Goal: Communication & Community: Participate in discussion

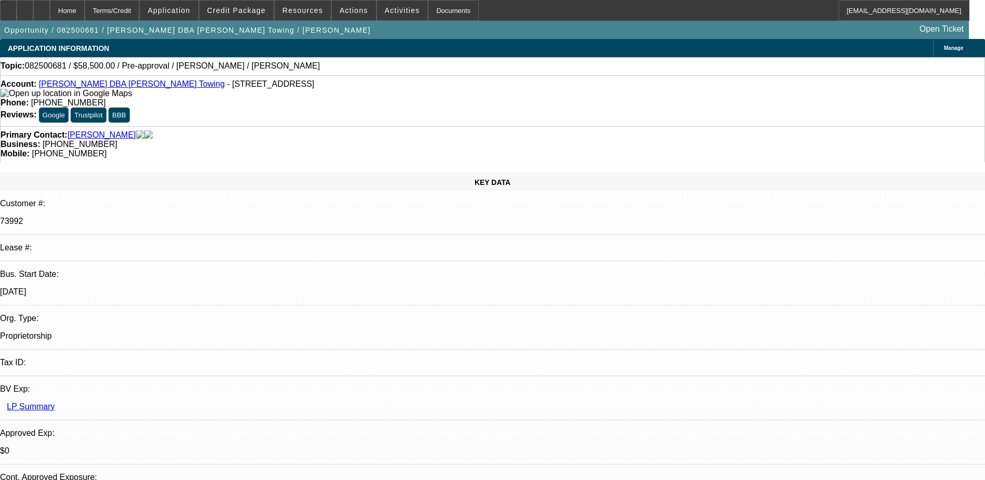
select select "0.1"
select select "2"
select select "0.1"
select select "4"
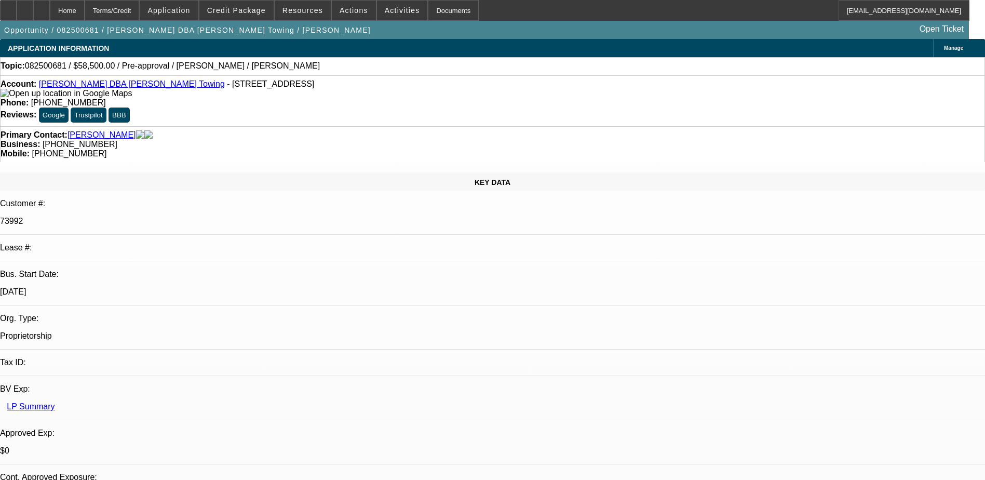
drag, startPoint x: 712, startPoint y: 336, endPoint x: 755, endPoint y: 346, distance: 44.2
copy div "employee also found a 2022 Ford F650 gas engine with 20k less miles going to th…"
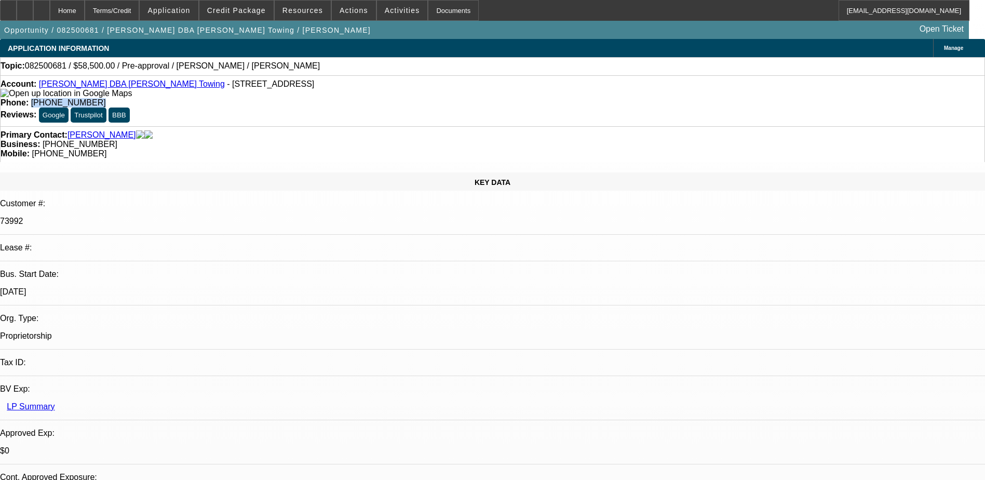
drag, startPoint x: 408, startPoint y: 86, endPoint x: 361, endPoint y: 88, distance: 46.8
click at [361, 98] on div "Phone: (757) 817-6314" at bounding box center [493, 102] width 984 height 9
copy span "(757) 817-6314"
click at [106, 98] on span "(757) 817-6314" at bounding box center [68, 102] width 75 height 9
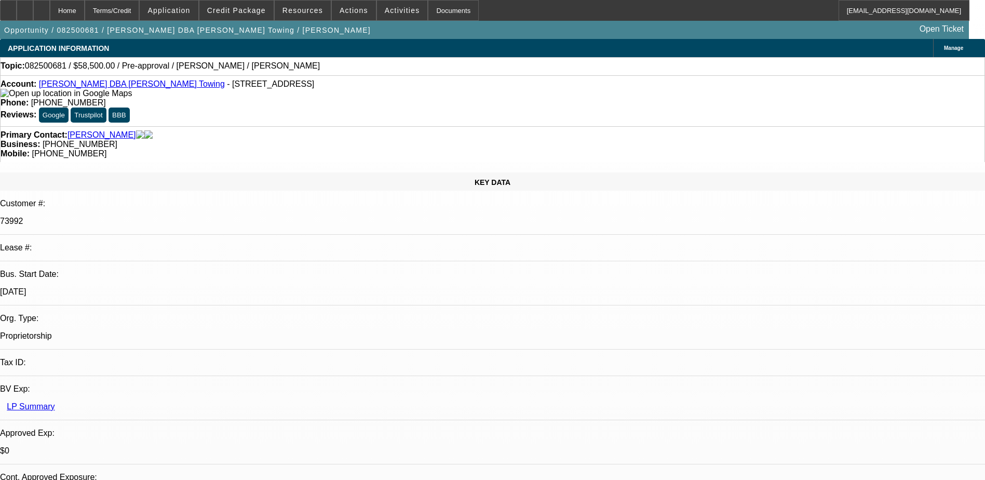
radio input "true"
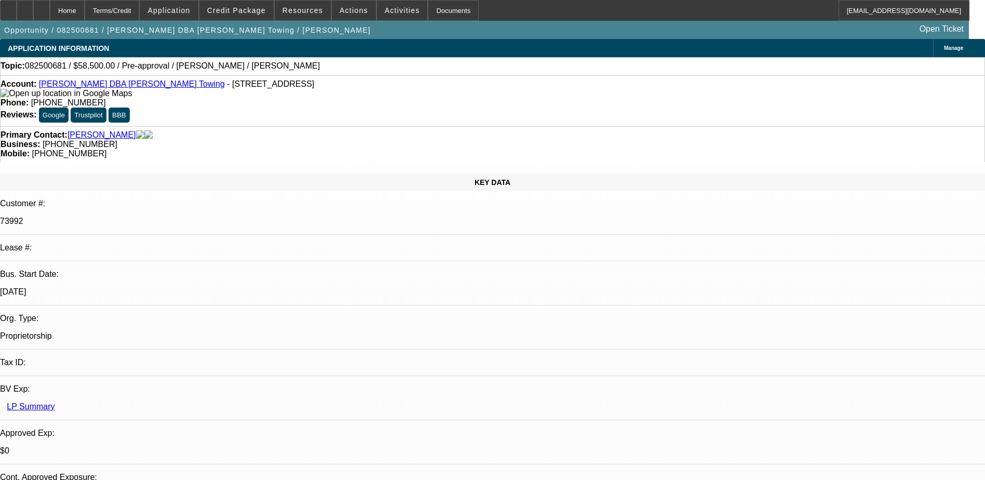
click at [248, 8] on span "Credit Package" at bounding box center [236, 10] width 59 height 8
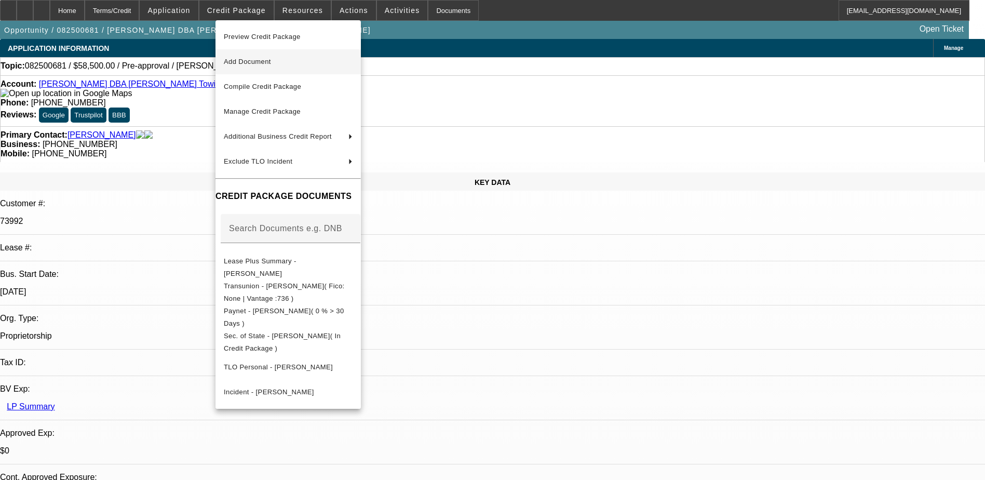
click at [271, 63] on span "Add Document" at bounding box center [247, 62] width 47 height 8
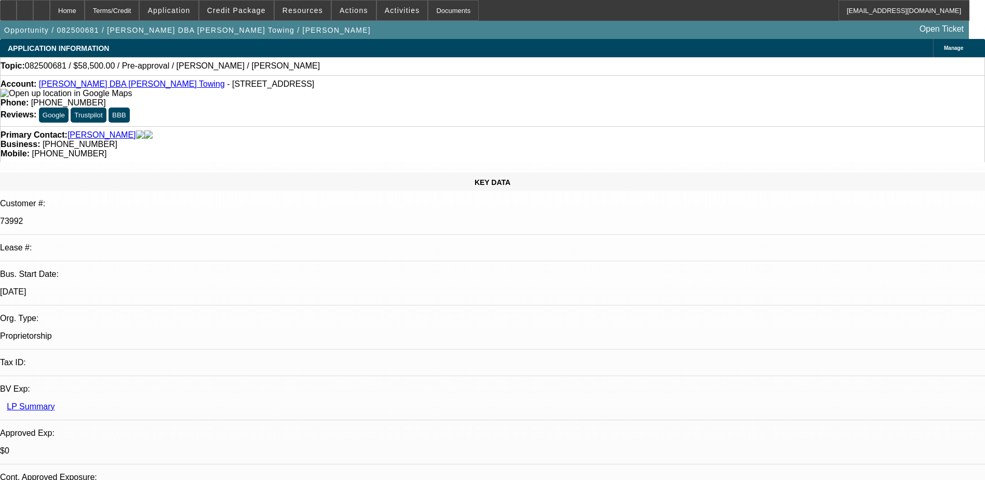
radio input "true"
type textarea "T"
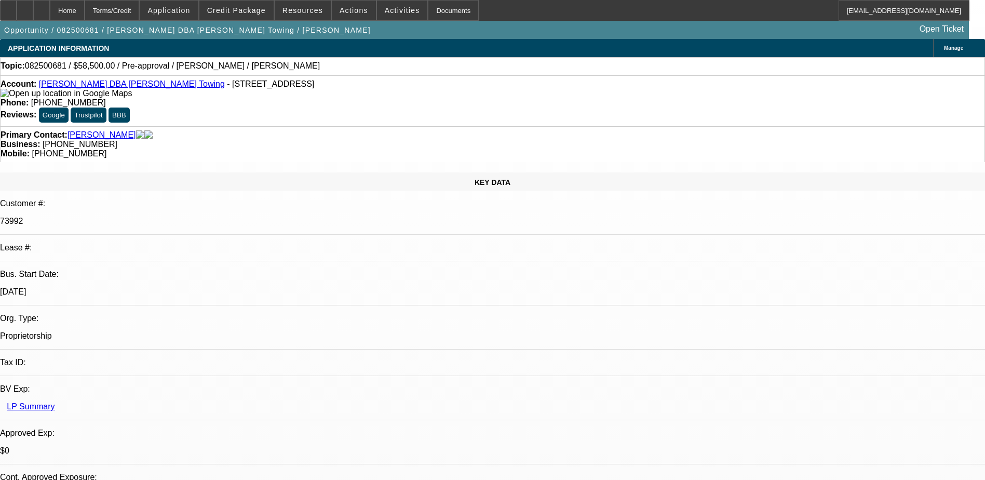
type textarea "He said the holiday weekend was busy, but he did look at the F550 that his empl…"
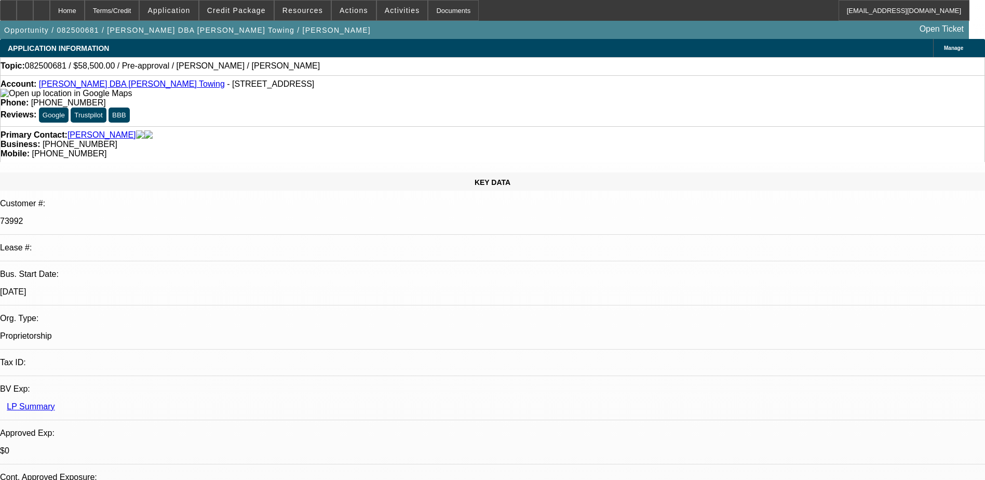
radio input "true"
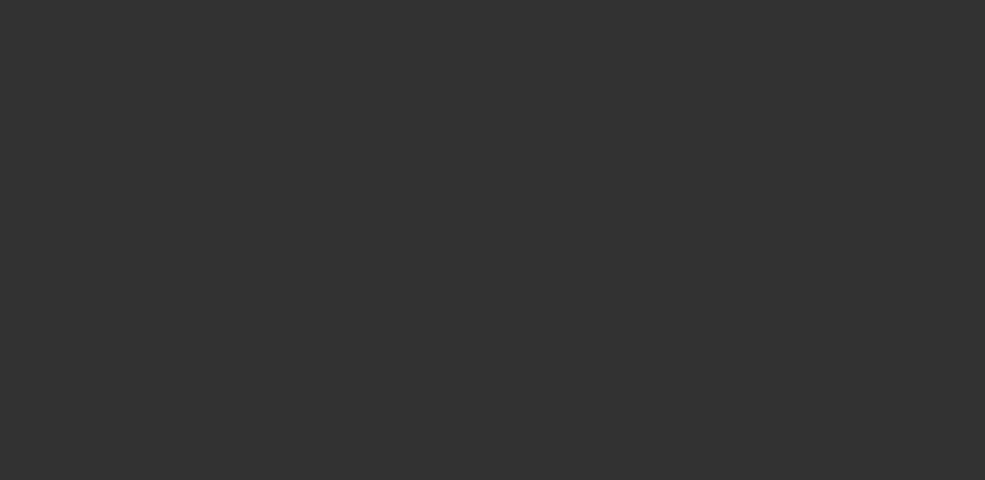
scroll to position [0, 0]
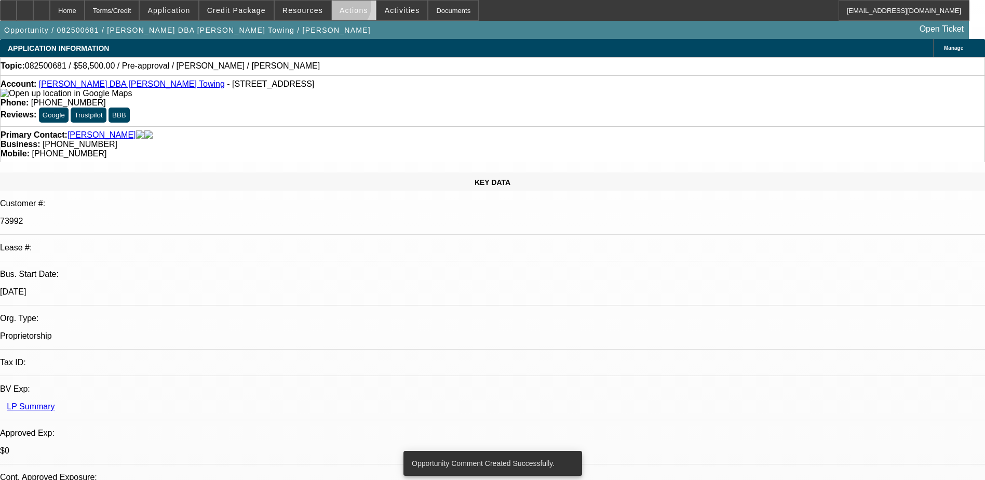
click at [341, 9] on span "Actions" at bounding box center [354, 10] width 29 height 8
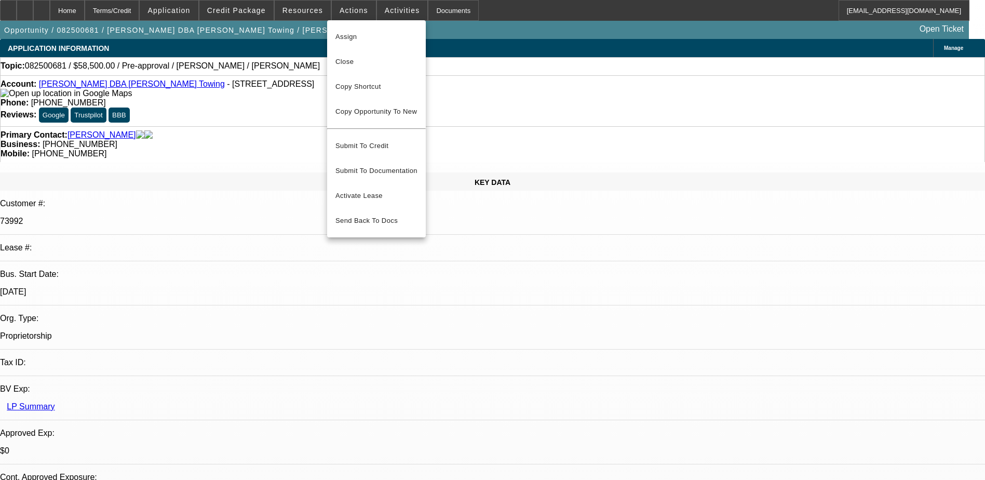
click at [308, 9] on div at bounding box center [492, 240] width 985 height 480
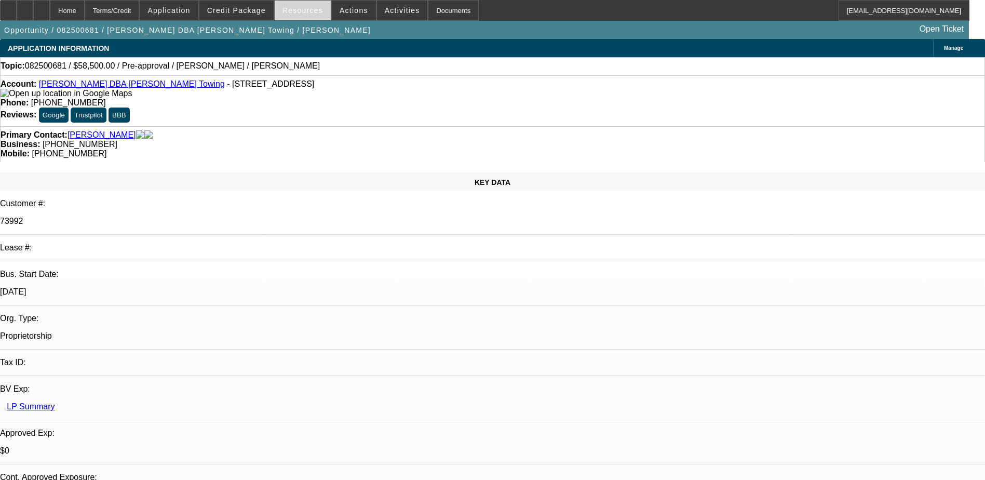
click at [306, 11] on span "Resources" at bounding box center [303, 10] width 41 height 8
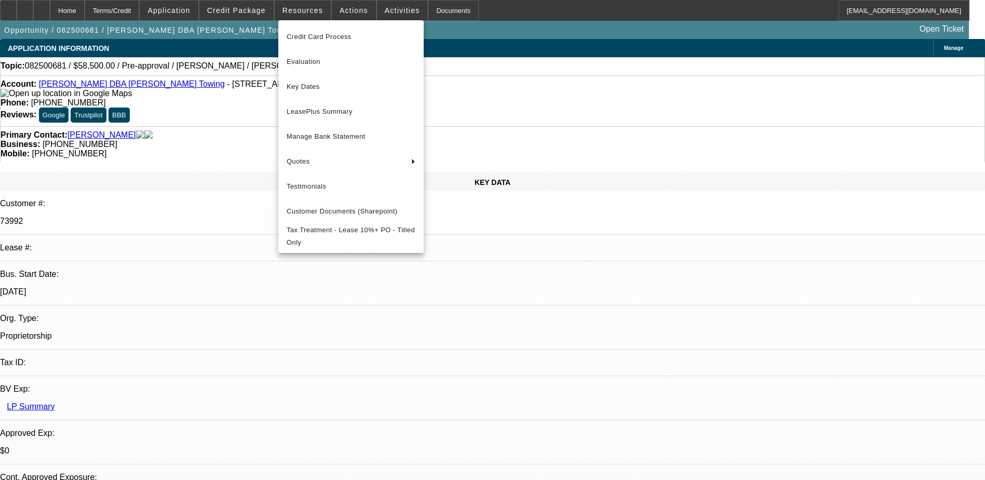
click at [252, 12] on div at bounding box center [492, 240] width 985 height 480
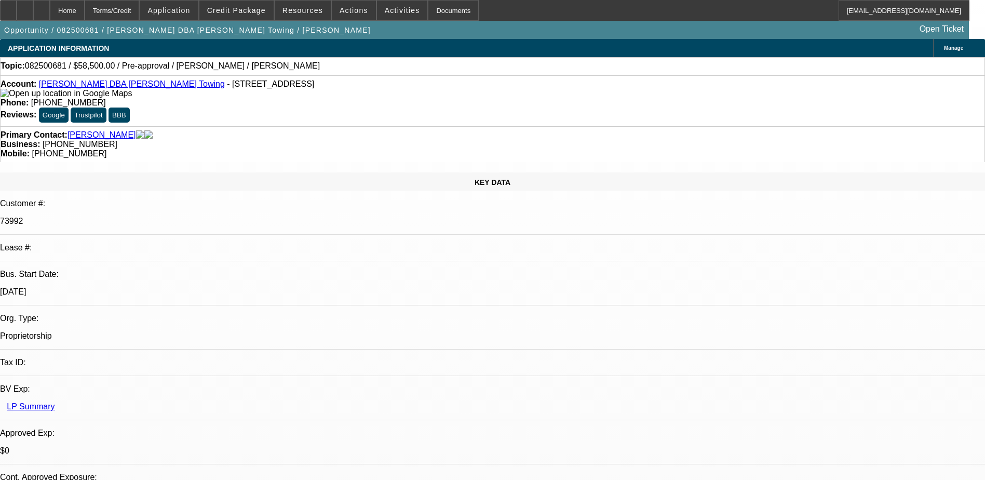
click at [252, 12] on span "Credit Package" at bounding box center [236, 10] width 59 height 8
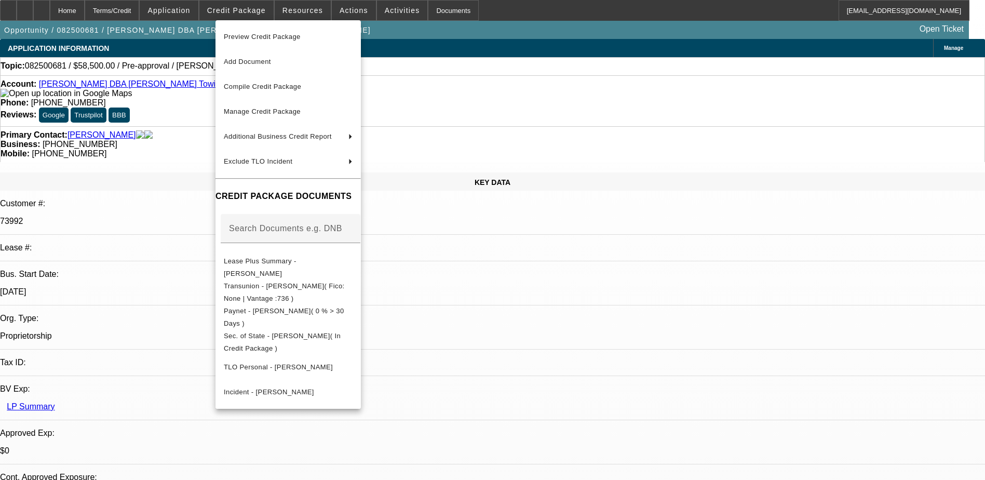
click at [184, 10] on div at bounding box center [492, 240] width 985 height 480
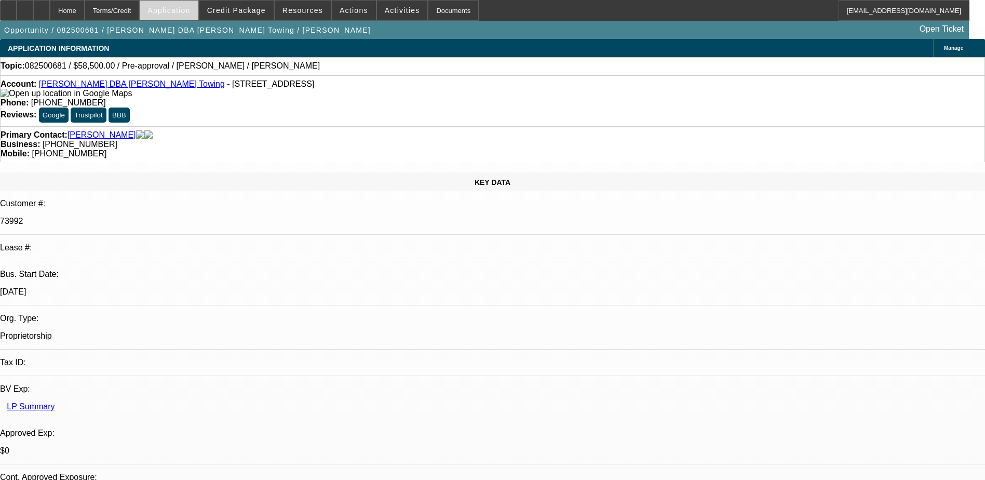
click at [190, 8] on span "Application" at bounding box center [168, 10] width 43 height 8
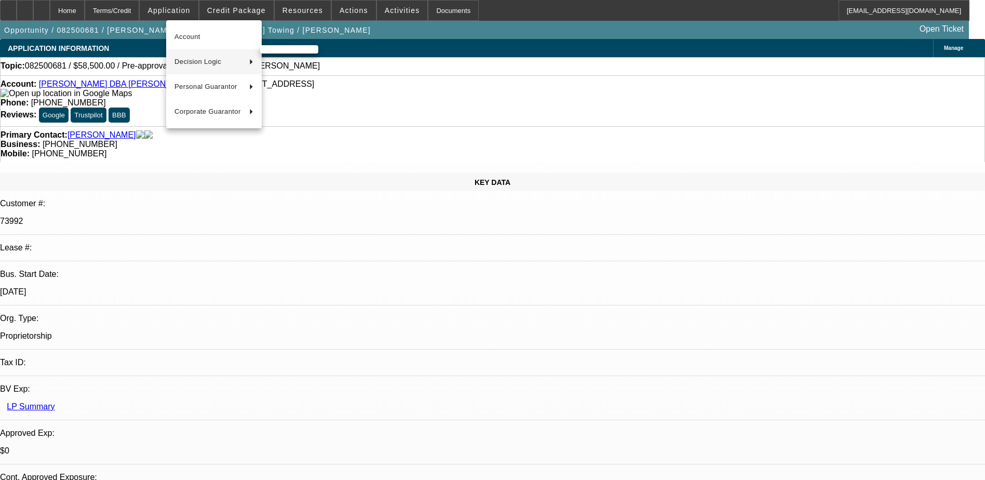
click at [210, 65] on span "Decision Logic" at bounding box center [207, 62] width 66 height 12
click at [302, 62] on span "Felix Vlad (Account)" at bounding box center [313, 62] width 91 height 12
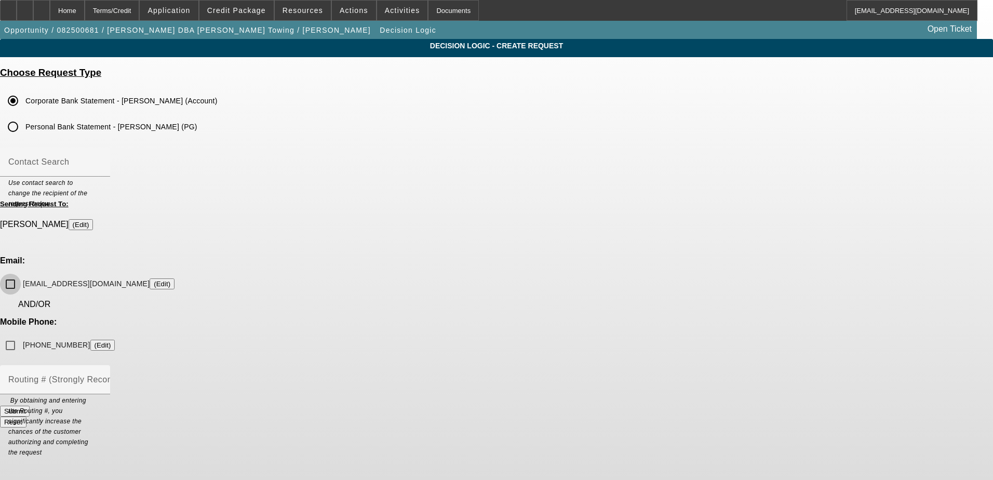
click at [21, 274] on input "steelestowing@ymail.com (Edit)" at bounding box center [10, 284] width 21 height 21
click at [30, 406] on button "Submit" at bounding box center [15, 411] width 30 height 11
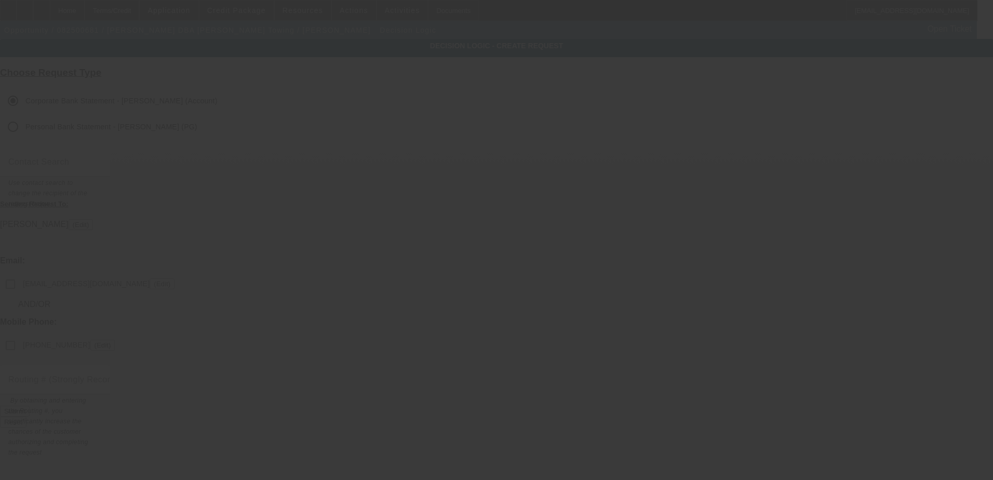
checkbox input "false"
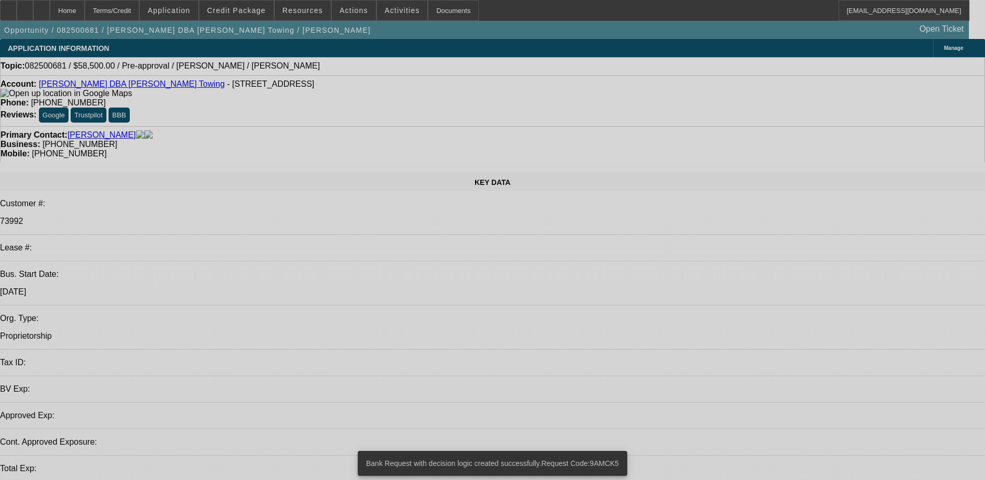
select select "0.1"
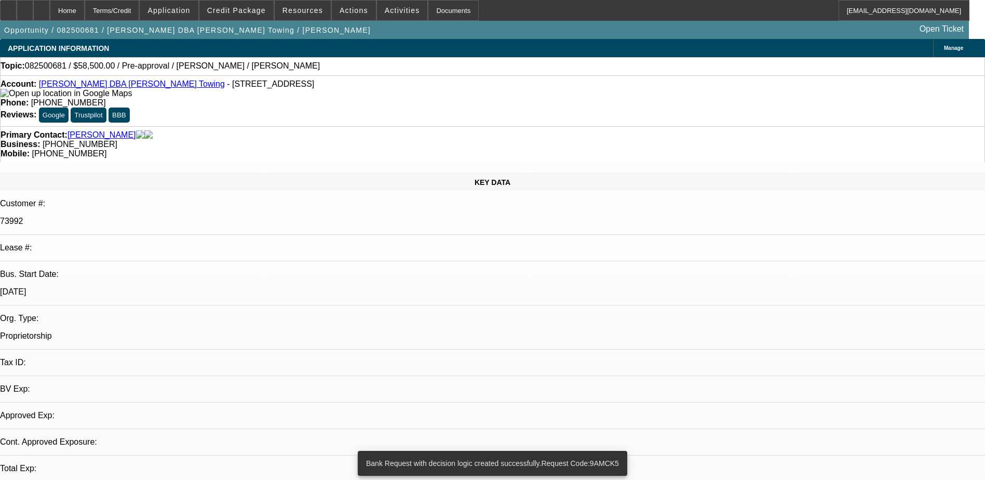
select select "2"
select select "0.1"
select select "4"
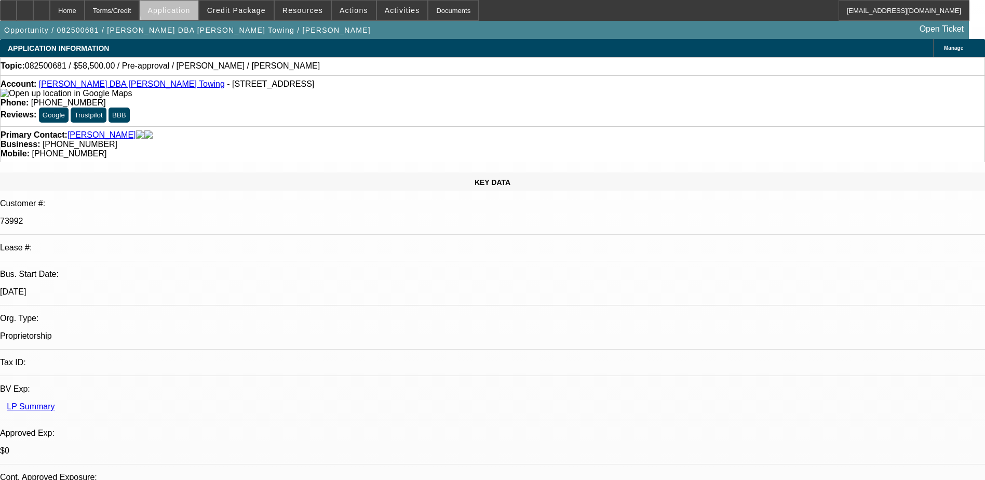
click at [190, 10] on span "Application" at bounding box center [168, 10] width 43 height 8
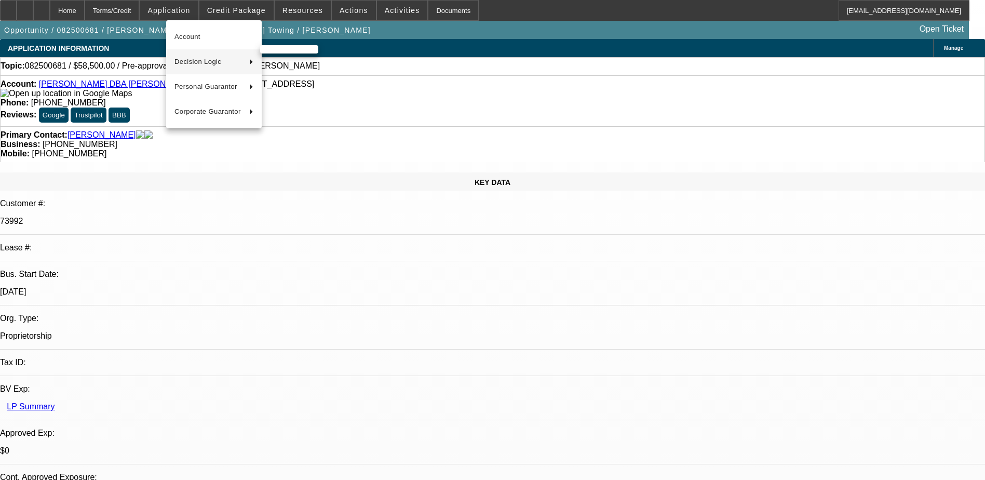
click at [203, 62] on span "Decision Logic" at bounding box center [207, 62] width 66 height 12
click at [287, 56] on span "Felix Vlad (Account)" at bounding box center [313, 62] width 91 height 12
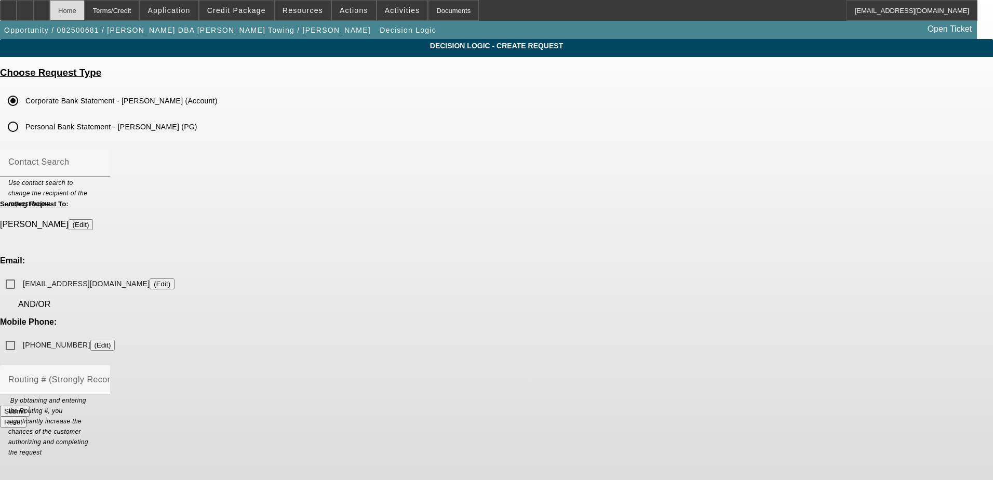
click at [85, 13] on div "Home" at bounding box center [67, 10] width 35 height 21
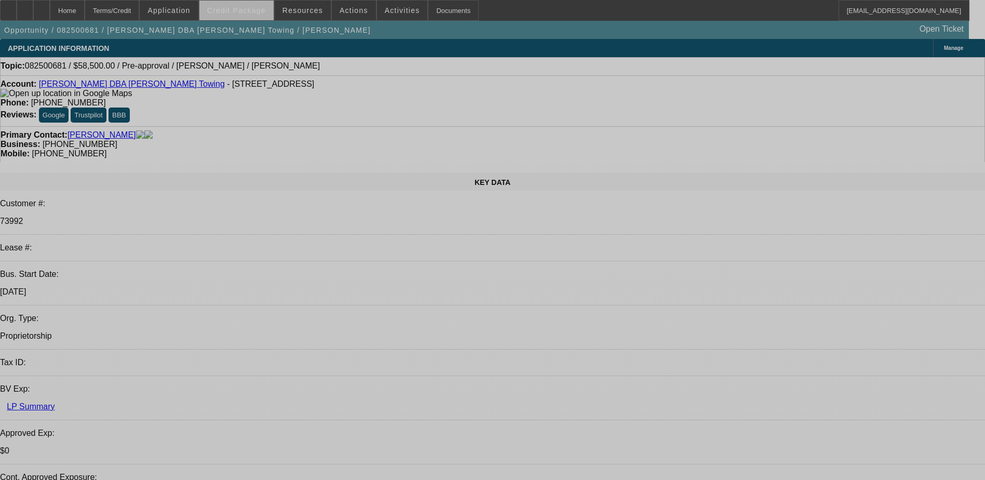
select select "0.1"
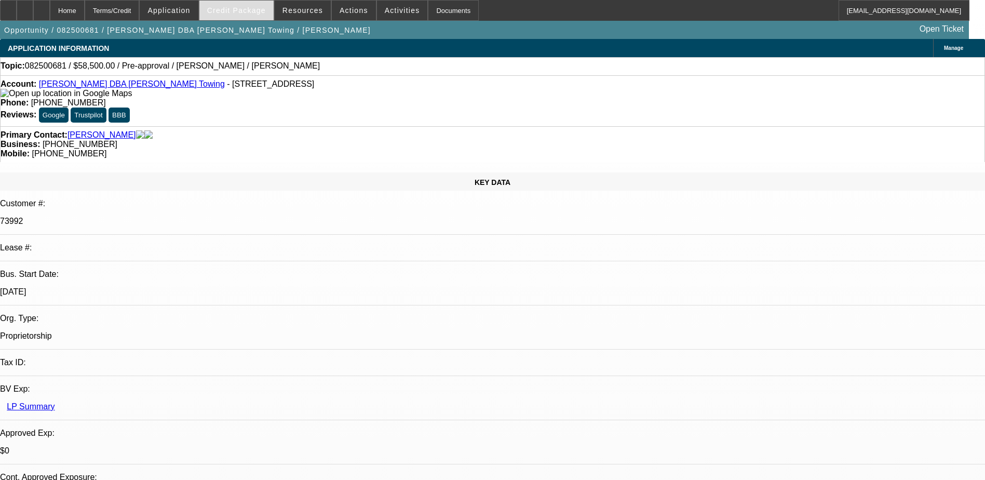
select select "2"
select select "0.1"
select select "4"
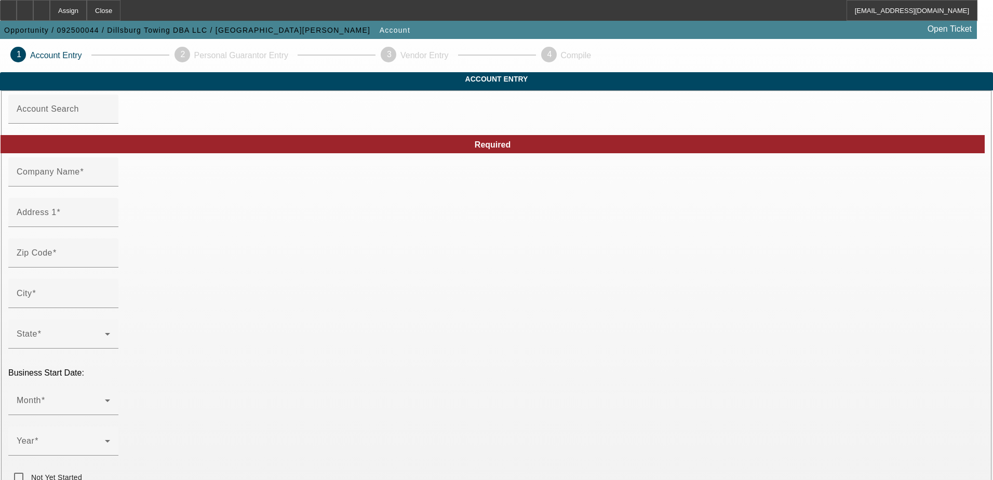
type input "Dillsburg Towing"
type input "[STREET_ADDRESS]"
type input "78105"
type input "[GEOGRAPHIC_DATA]"
type input "(717) 571-1622"
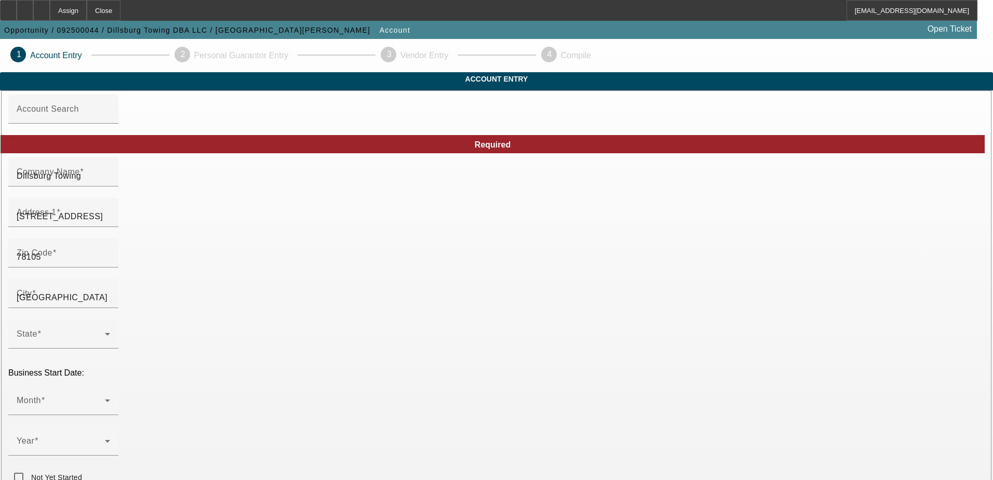
type input "LLC"
type input "DillsburgTowing@gmail.com"
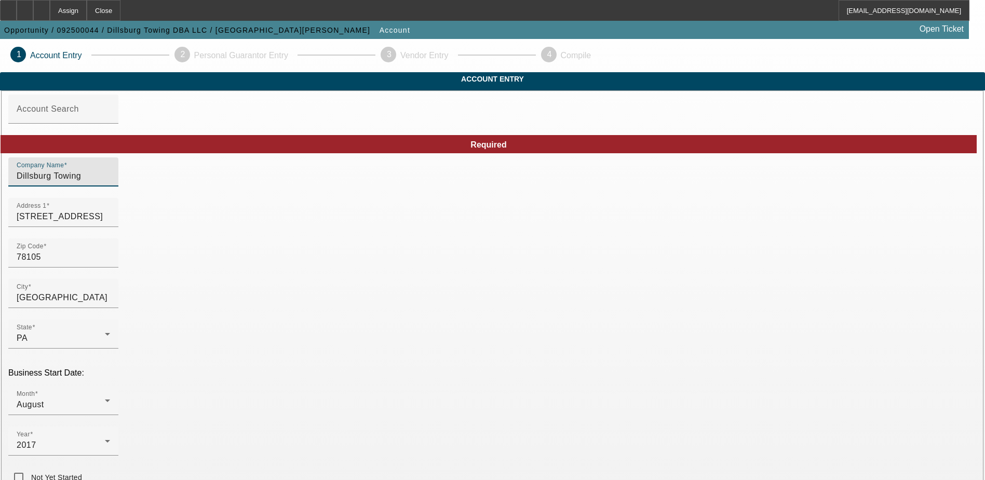
drag, startPoint x: 303, startPoint y: 196, endPoint x: 172, endPoint y: 191, distance: 131.0
type input "F & K Resources"
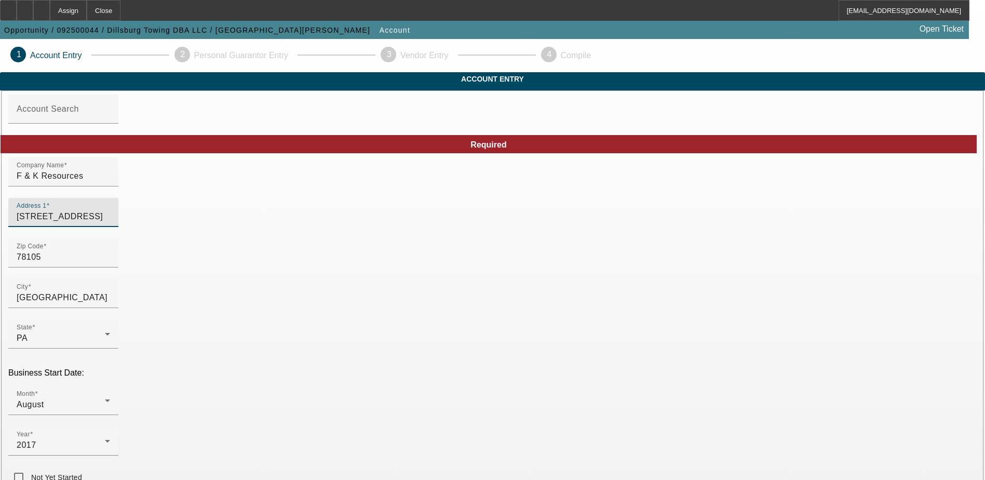
drag, startPoint x: 265, startPoint y: 235, endPoint x: 172, endPoint y: 235, distance: 93.0
type input "7500 Carlisle Rd"
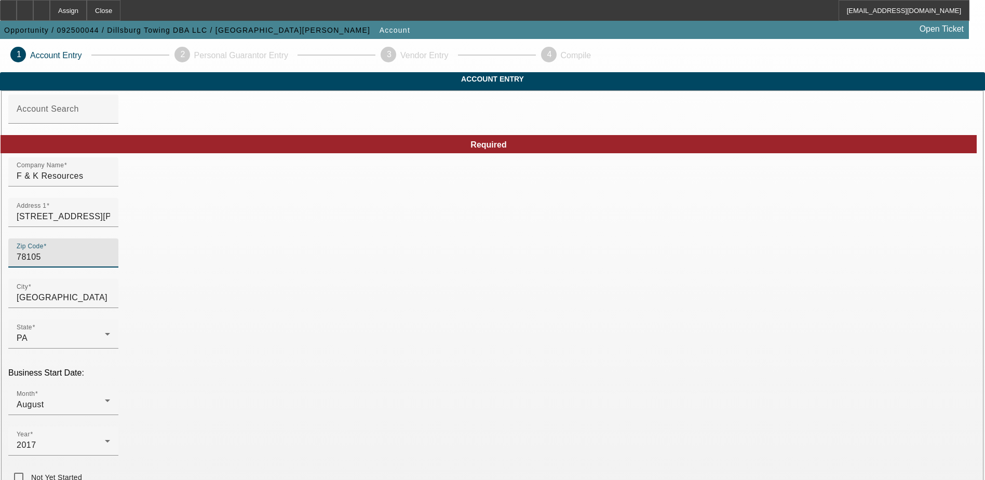
drag, startPoint x: 250, startPoint y: 277, endPoint x: 167, endPoint y: 276, distance: 83.6
type input "17365"
type input "Wellsville"
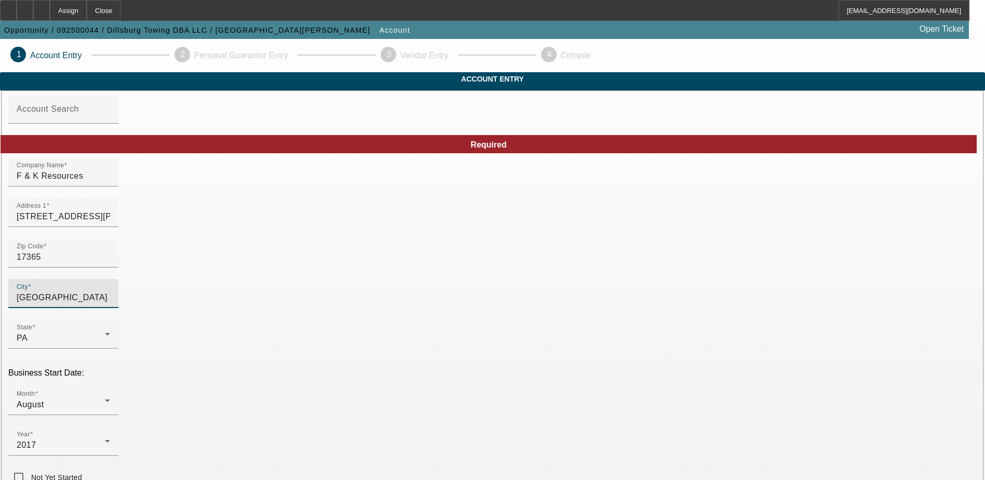
type input "York"
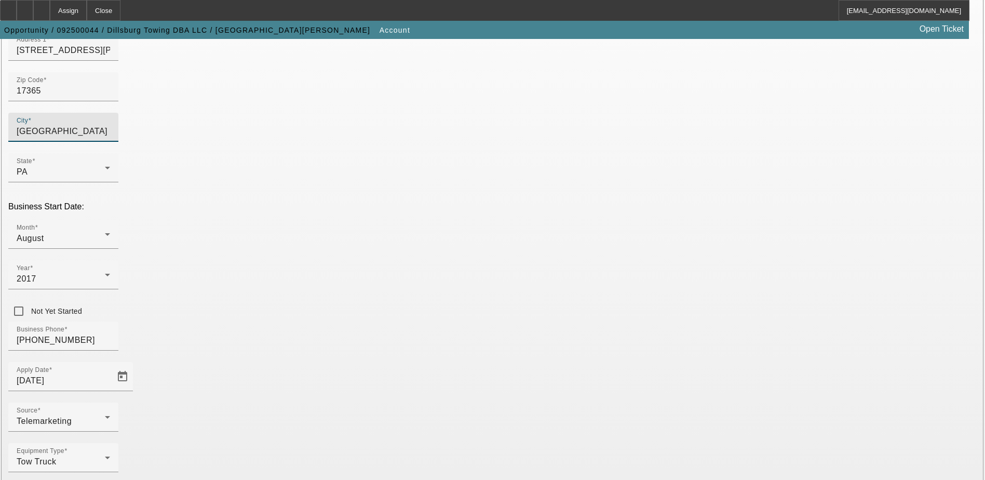
scroll to position [176, 0]
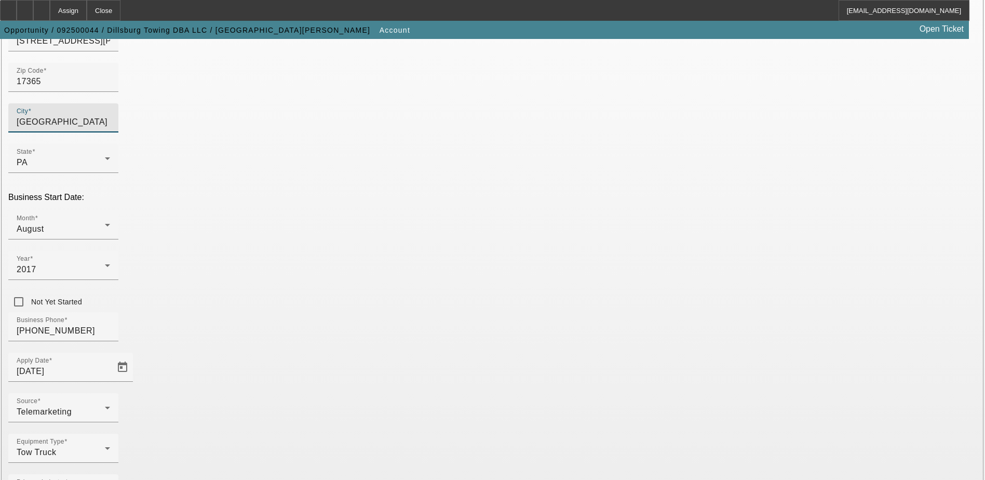
paste input "823140668"
type input "823140668"
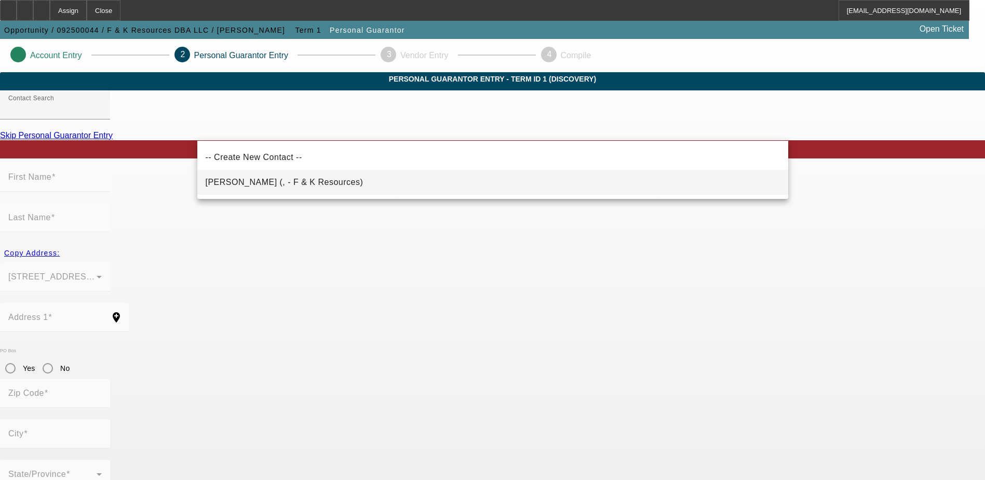
click at [297, 183] on span "Kimble, Lanny (, - F & K Resources)" at bounding box center [285, 182] width 158 height 9
type input "Kimble, Lanny (, - F & K Resources)"
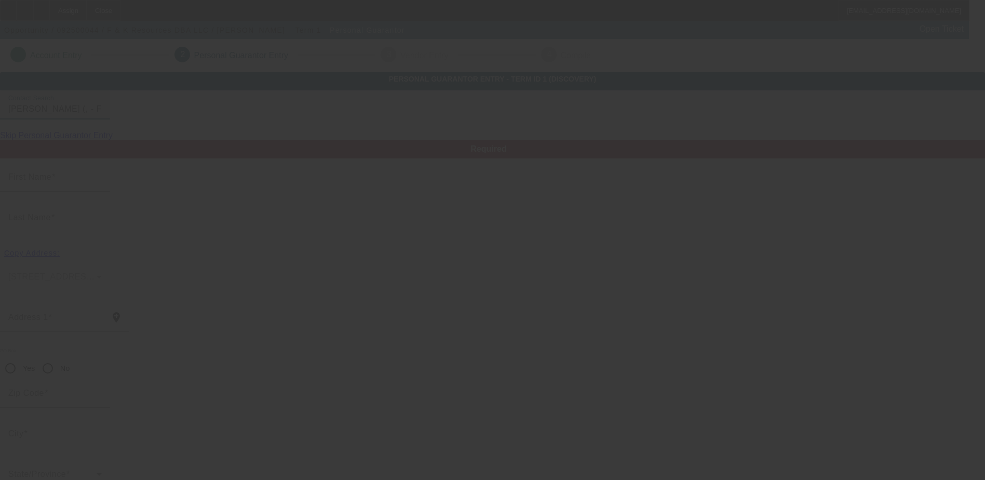
type input "Lanny"
type input "Kimble"
radio input "true"
type input "(717) 571-1622"
type input "dillsburgtowing@gmail.com"
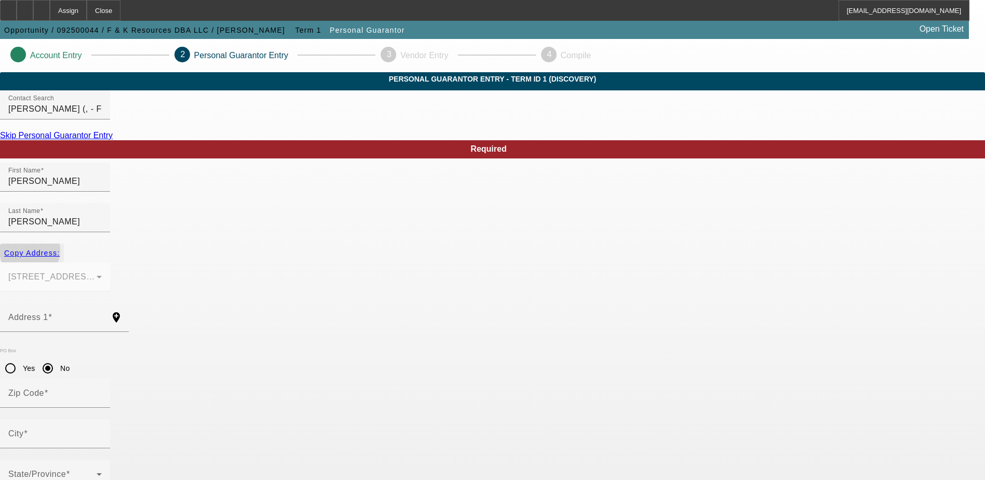
click at [60, 249] on span "Copy Address:" at bounding box center [32, 253] width 56 height 8
type input "7500 Carlisle Rd"
radio input "false"
type input "17365"
type input "Wellsville"
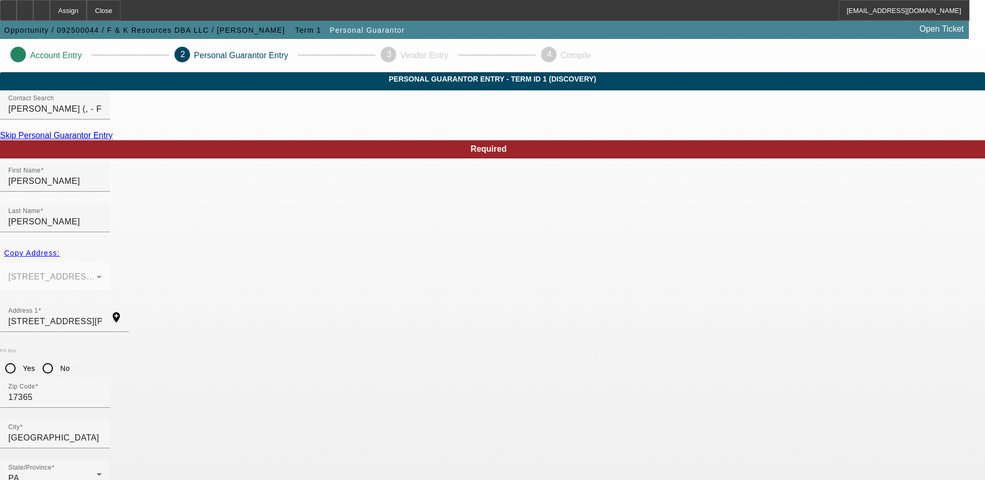
type input "100"
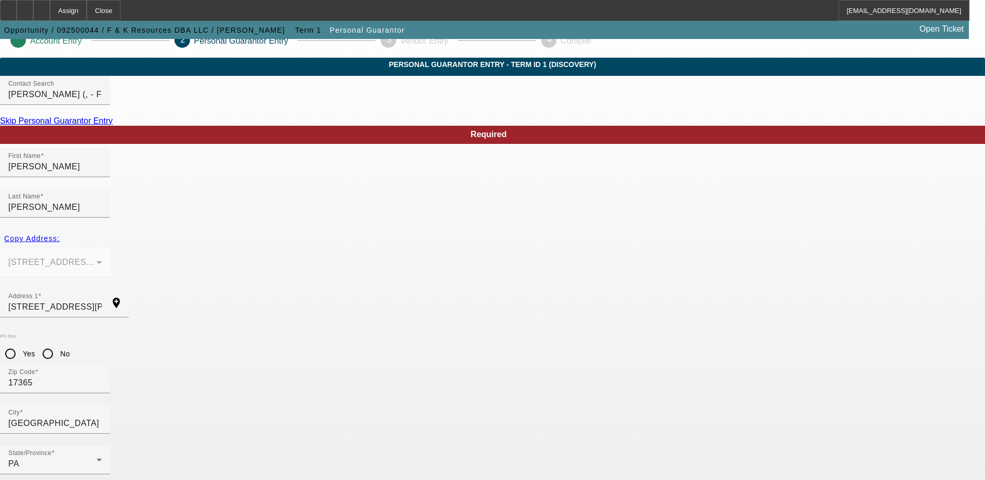
scroll to position [28, 0]
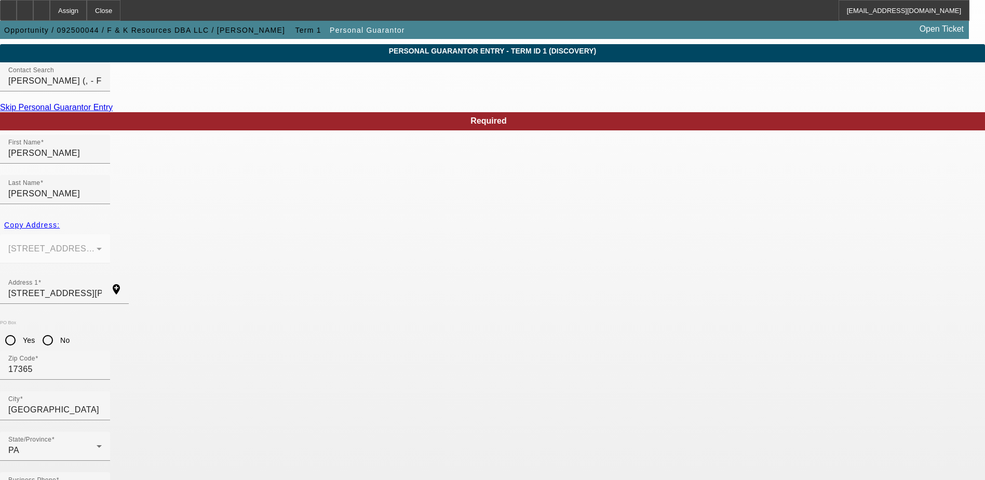
paste input "190-68-3424"
type input "190-68-3424"
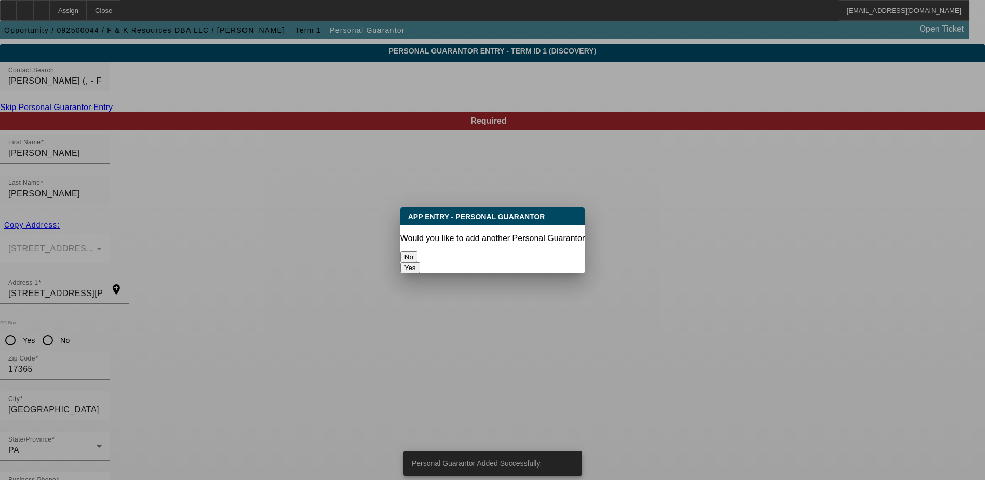
scroll to position [0, 0]
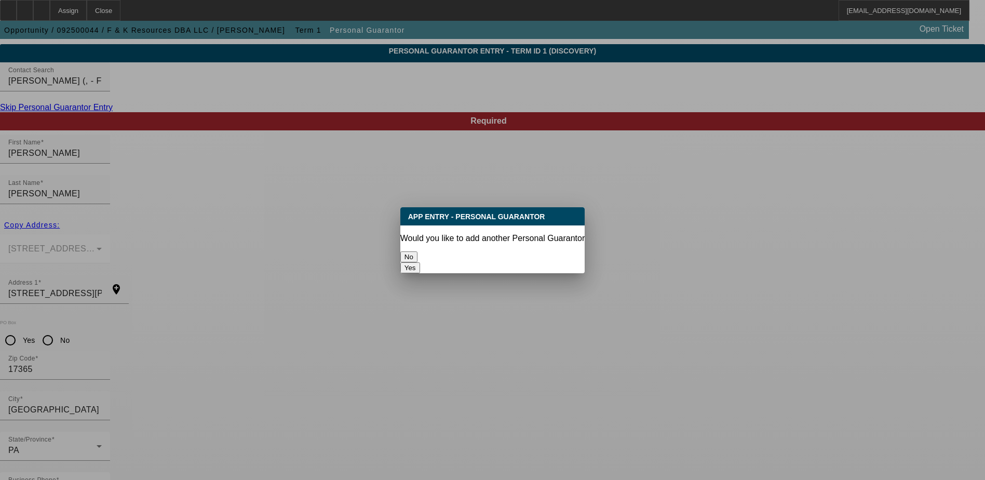
click at [418, 252] on button "No" at bounding box center [408, 256] width 17 height 11
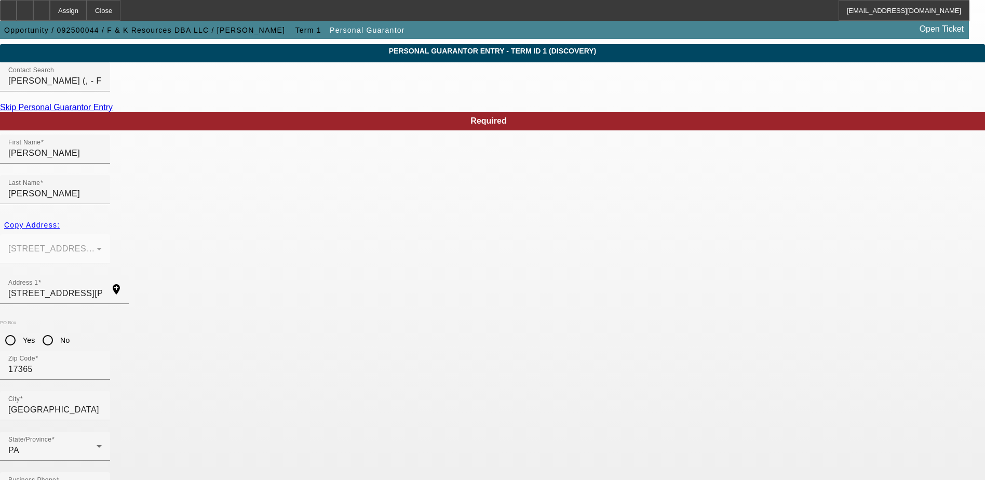
scroll to position [28, 0]
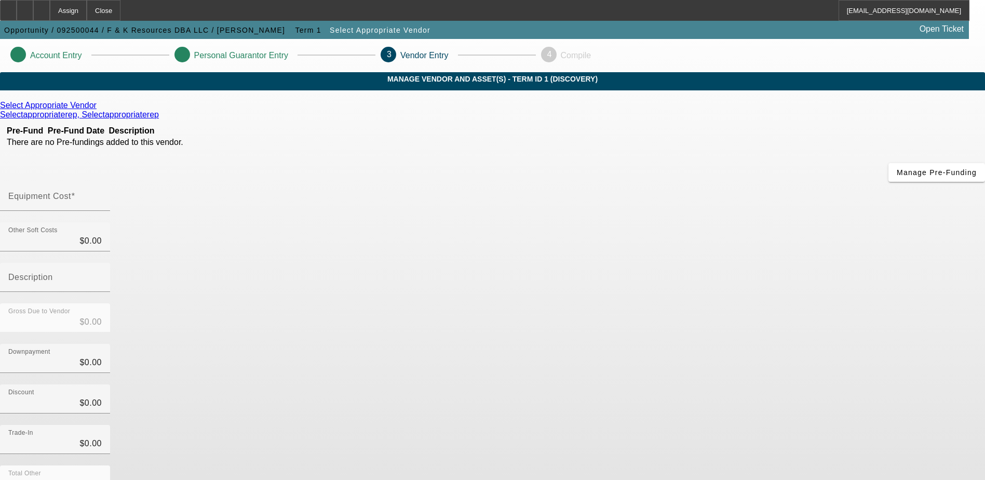
click at [99, 110] on icon at bounding box center [99, 105] width 0 height 9
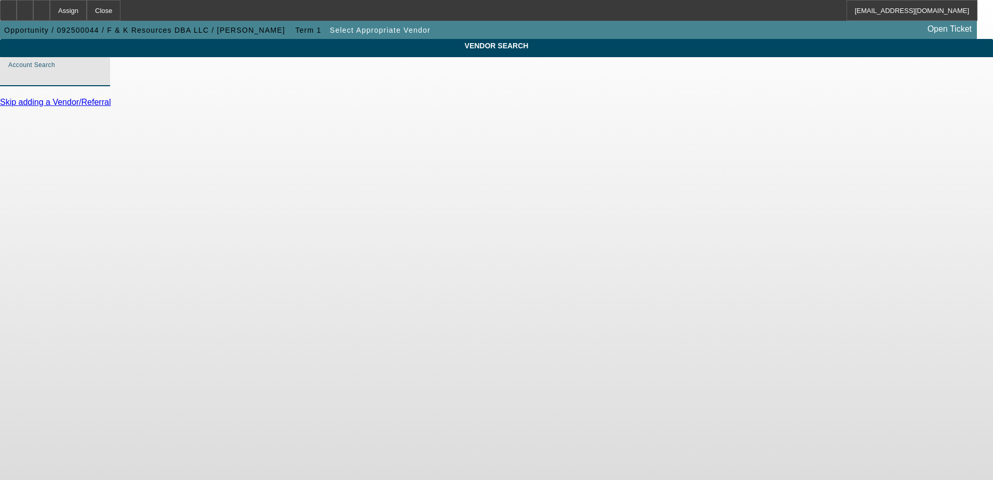
click at [102, 82] on input "Account Search" at bounding box center [54, 76] width 93 height 12
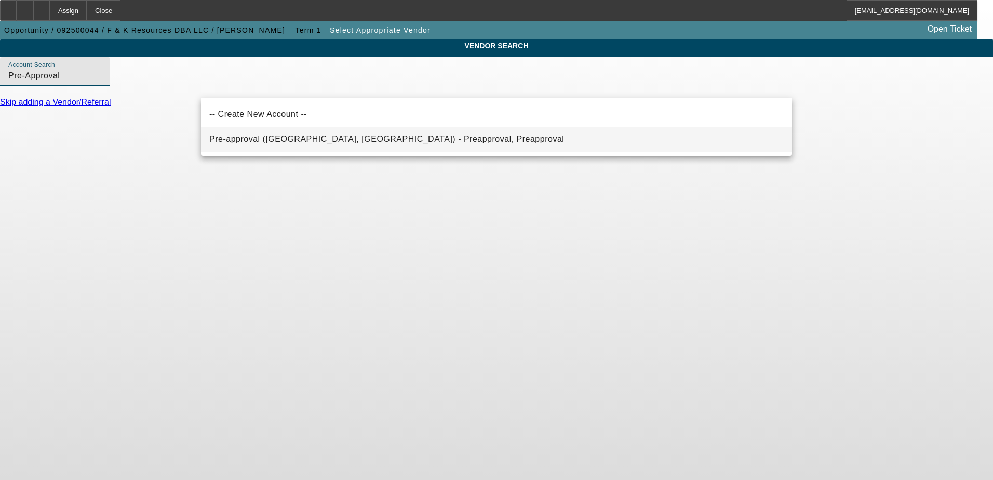
click at [258, 140] on span "Pre-approval (Northbrook, IL) - Preapproval, Preapproval" at bounding box center [386, 139] width 355 height 9
type input "Pre-approval (Northbrook, IL) - Preapproval, Preapproval"
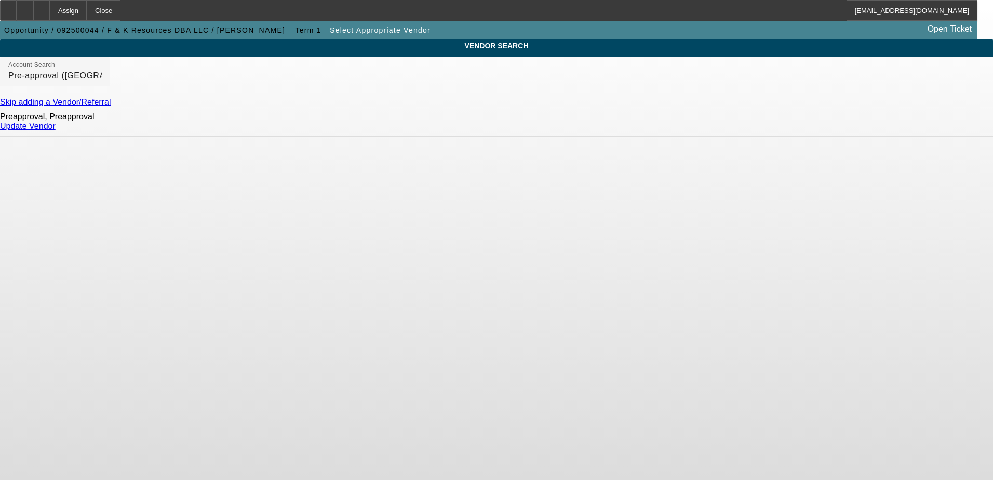
click at [56, 130] on link "Update Vendor" at bounding box center [28, 126] width 56 height 9
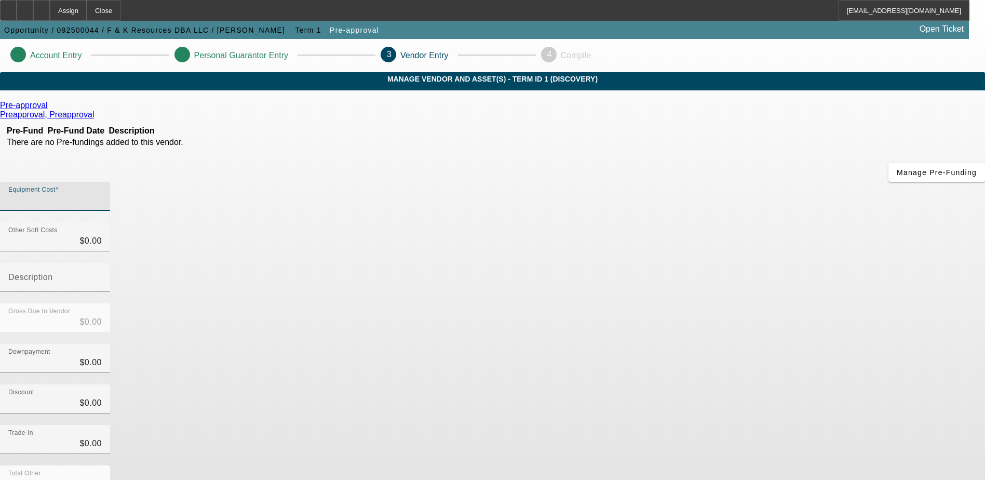
click at [102, 194] on input "Equipment Cost" at bounding box center [54, 200] width 93 height 12
type input "3"
type input "$3.00"
type input "30"
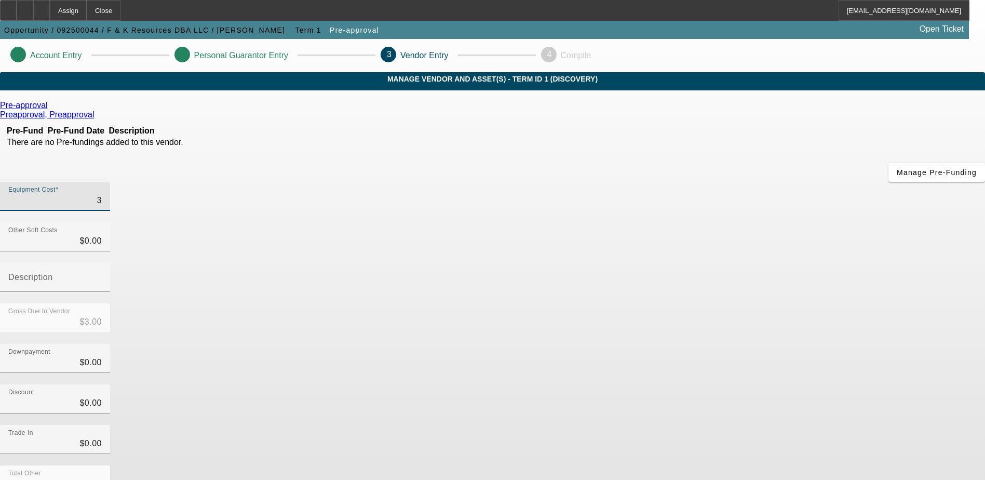
type input "$30.00"
type input "300"
type input "$300.00"
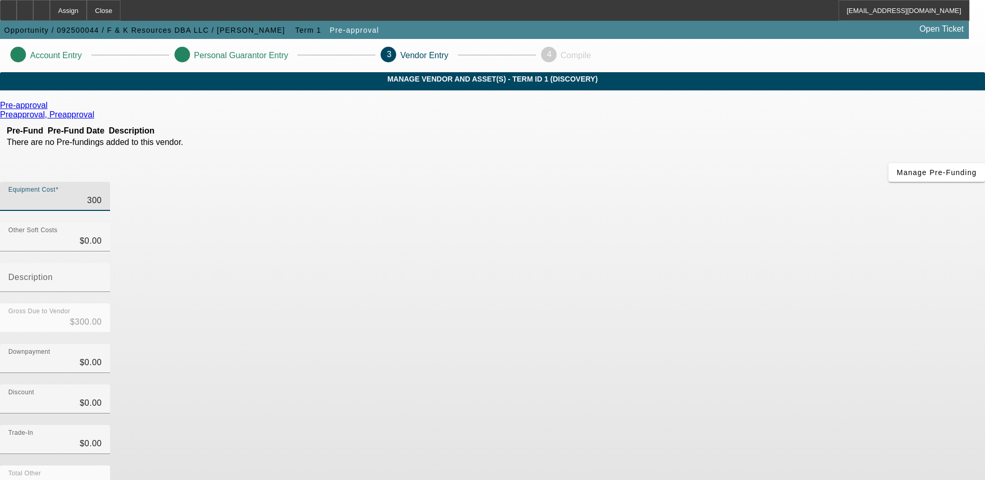
type input "3000"
type input "$3,000.00"
type input "30000"
type input "$30,000.00"
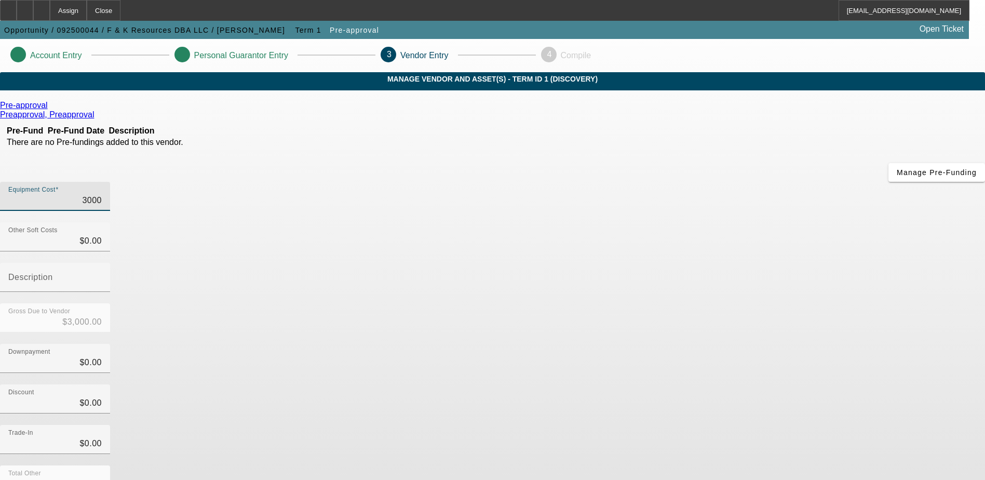
type input "$30,000.00"
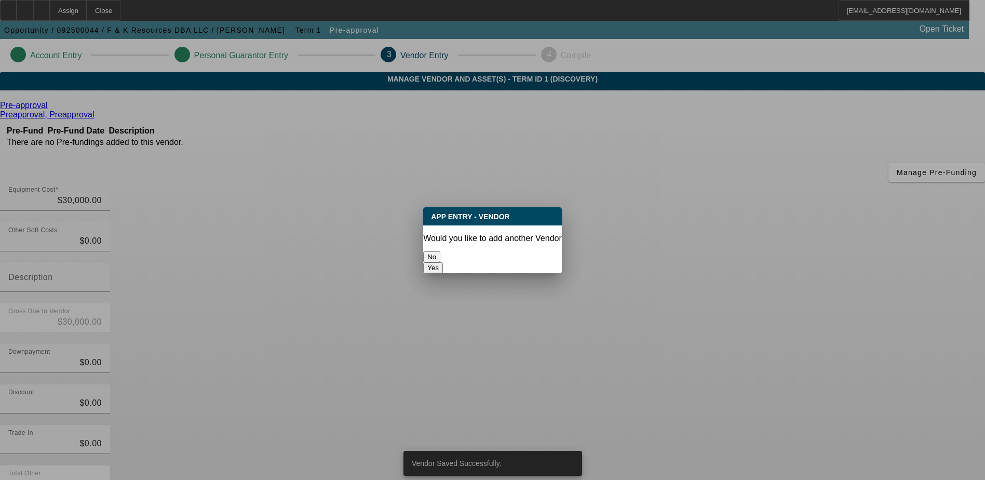
click at [440, 251] on button "No" at bounding box center [431, 256] width 17 height 11
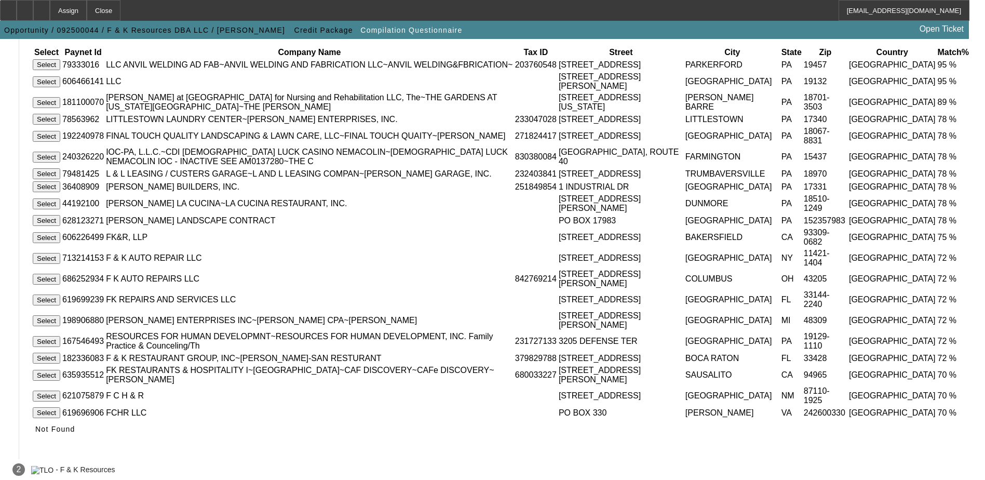
scroll to position [290, 0]
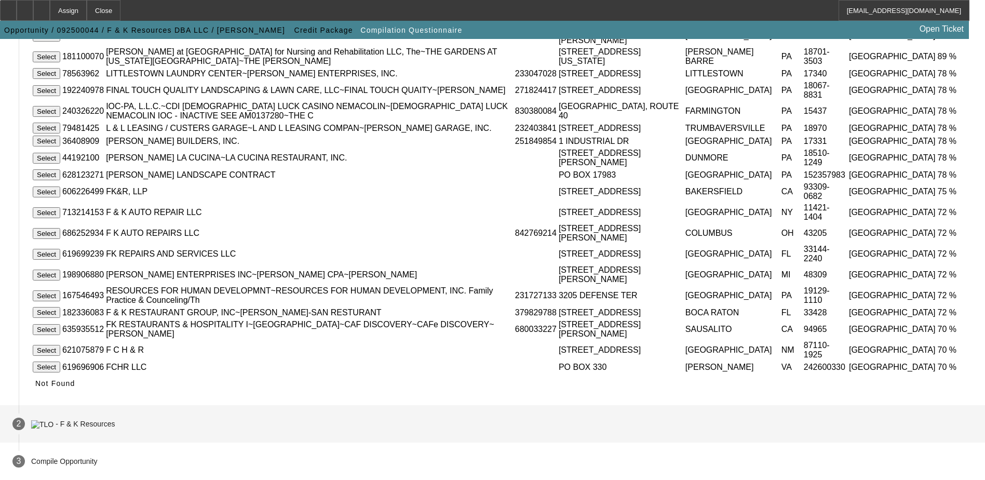
click at [115, 420] on div "- F & K Resources" at bounding box center [85, 424] width 59 height 8
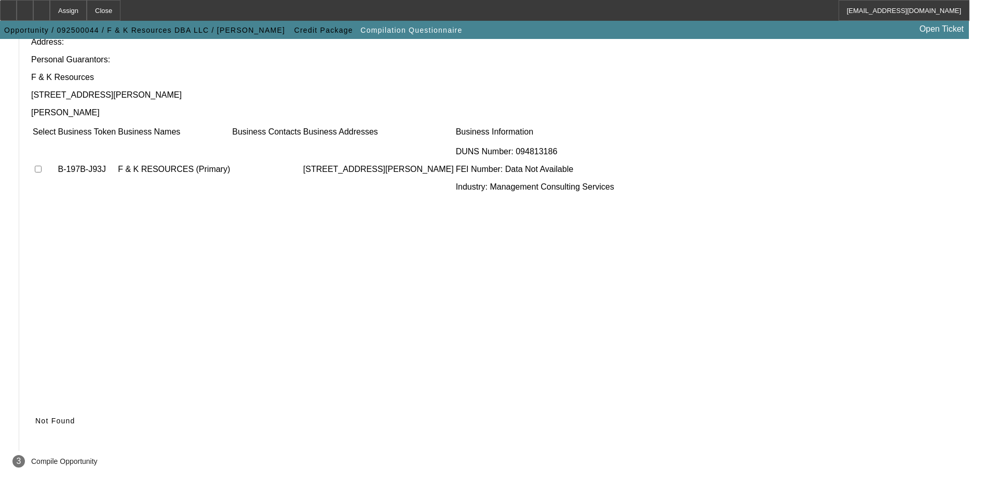
scroll to position [95, 0]
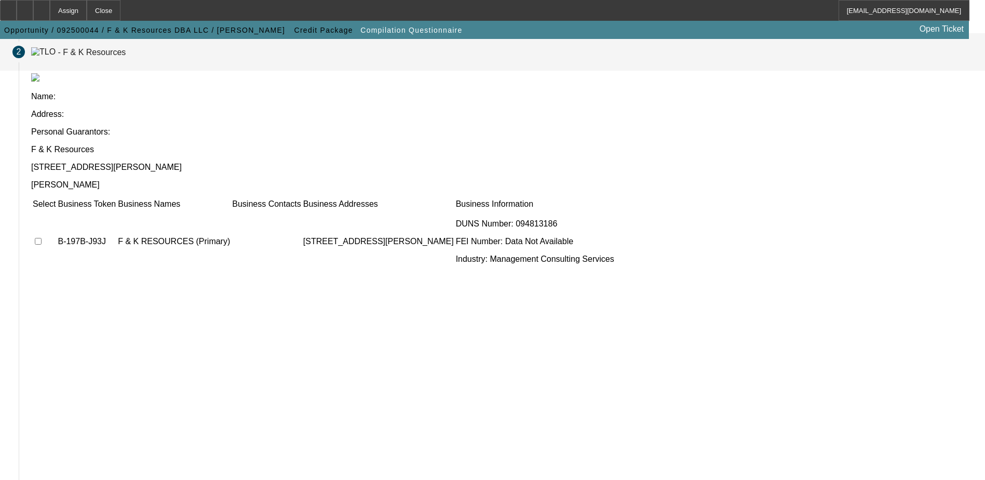
click at [42, 238] on input "checkbox" at bounding box center [38, 241] width 7 height 7
checkbox input "true"
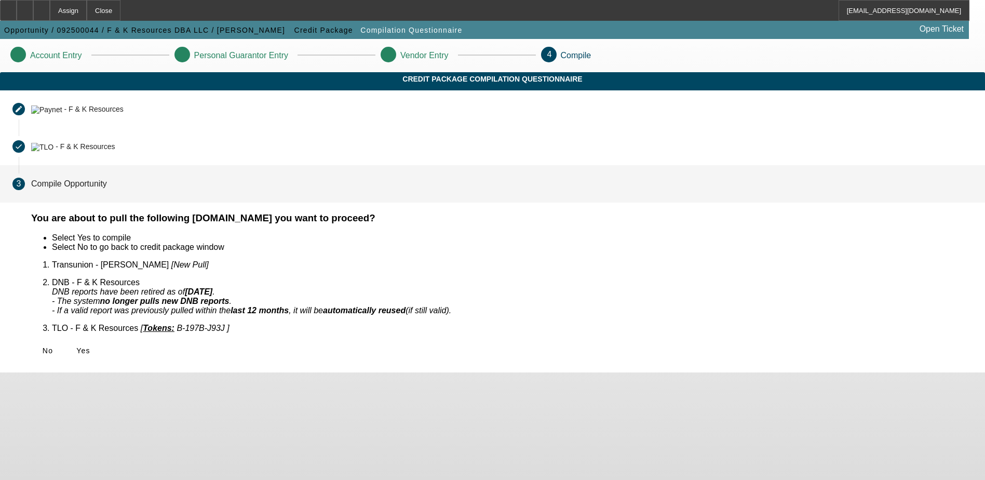
scroll to position [0, 0]
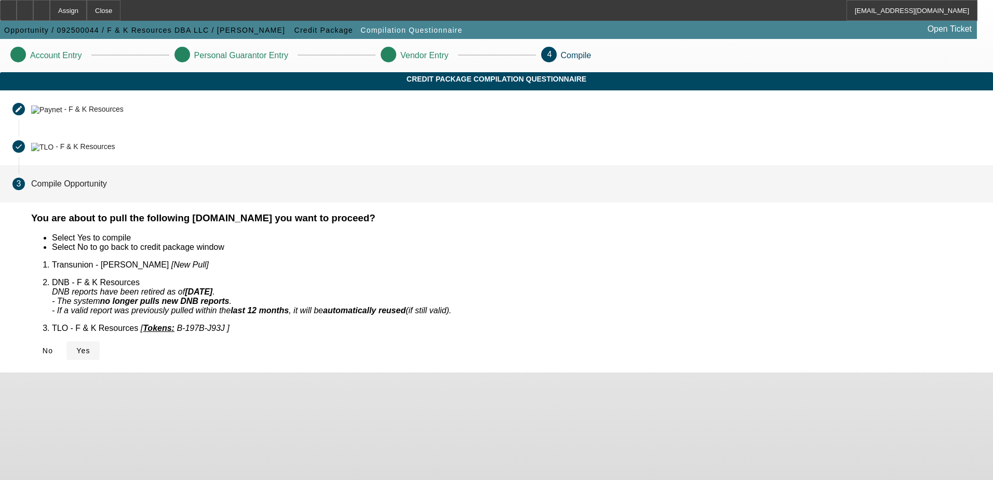
click at [90, 346] on span "Yes" at bounding box center [83, 350] width 14 height 8
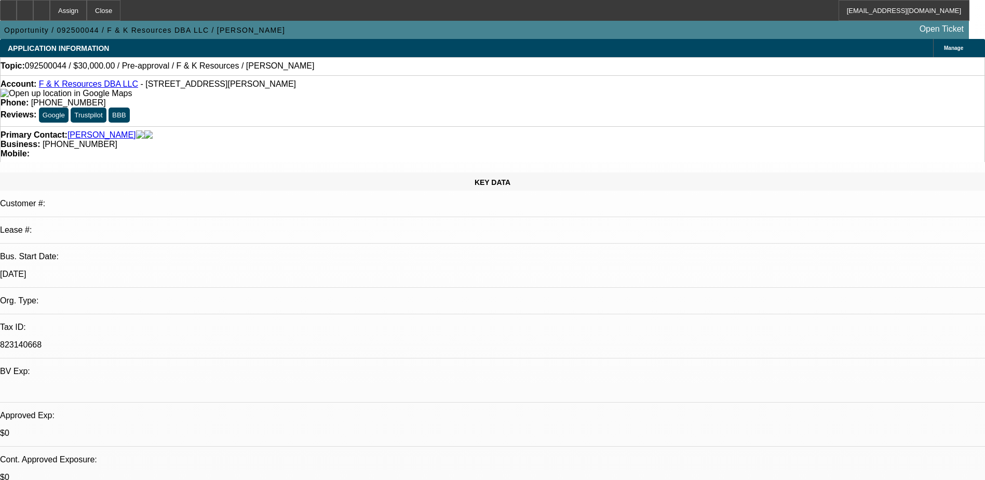
select select "0"
select select "2"
select select "0.1"
select select "1"
select select "2"
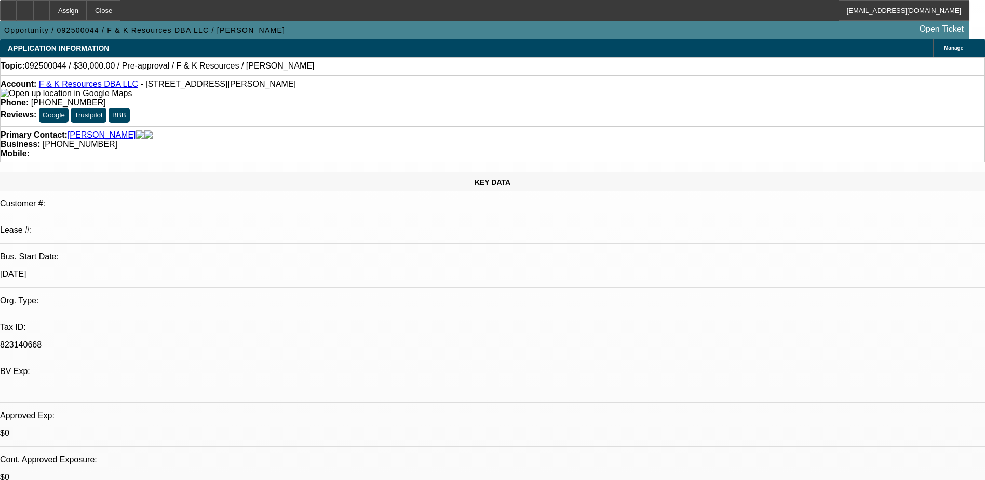
select select "4"
click at [87, 7] on div "Assign" at bounding box center [68, 10] width 37 height 21
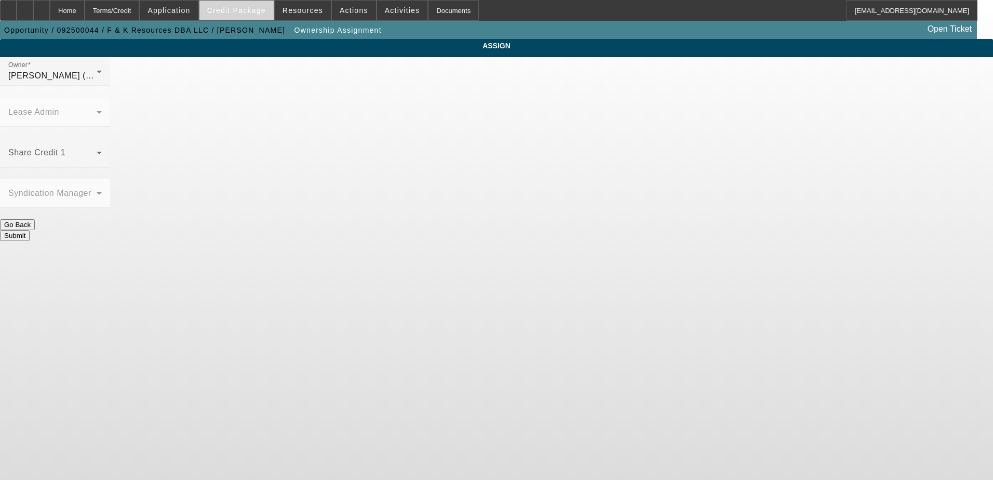
click at [241, 5] on span at bounding box center [236, 10] width 74 height 25
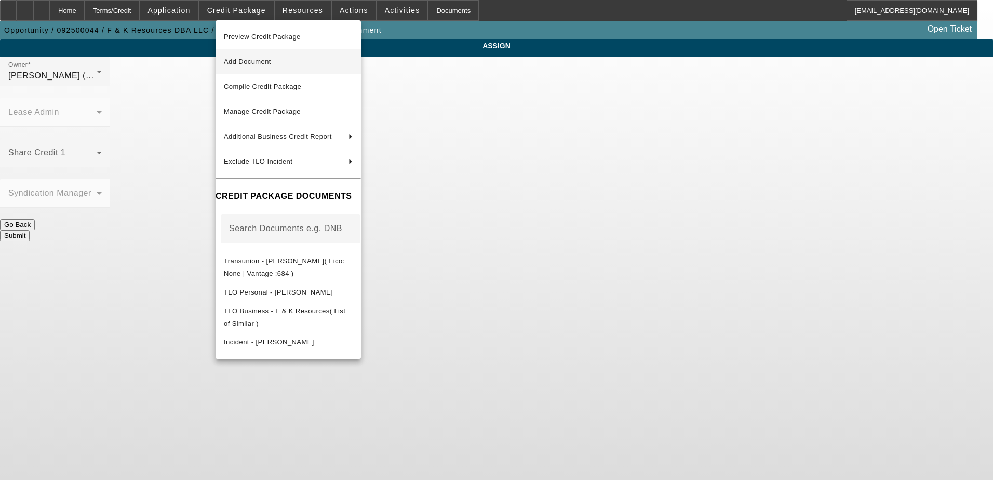
click at [287, 64] on span "Add Document" at bounding box center [288, 62] width 129 height 12
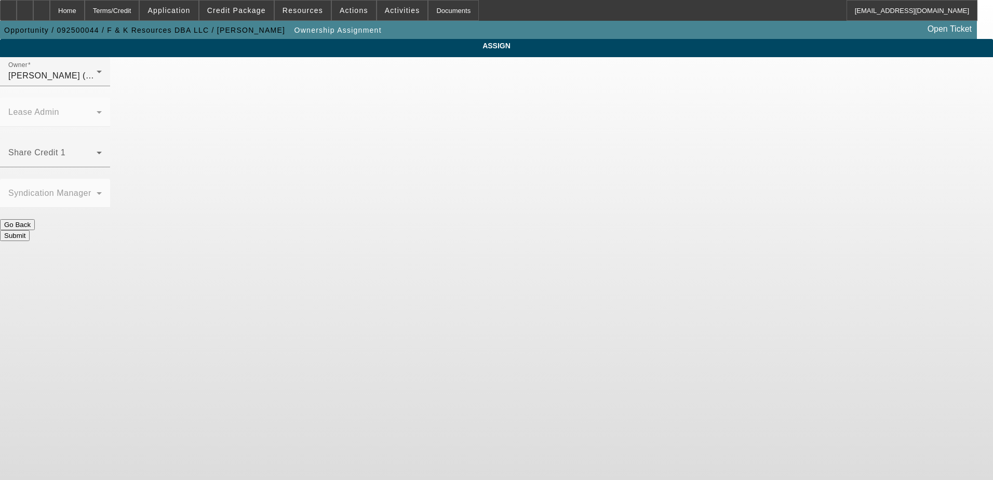
drag, startPoint x: 215, startPoint y: 238, endPoint x: 160, endPoint y: 150, distance: 103.6
click at [214, 237] on body "Home Terms/Credit Application Credit Package Resources Actions Activities Docum…" at bounding box center [496, 240] width 993 height 480
click at [85, 10] on div "Home" at bounding box center [67, 10] width 35 height 21
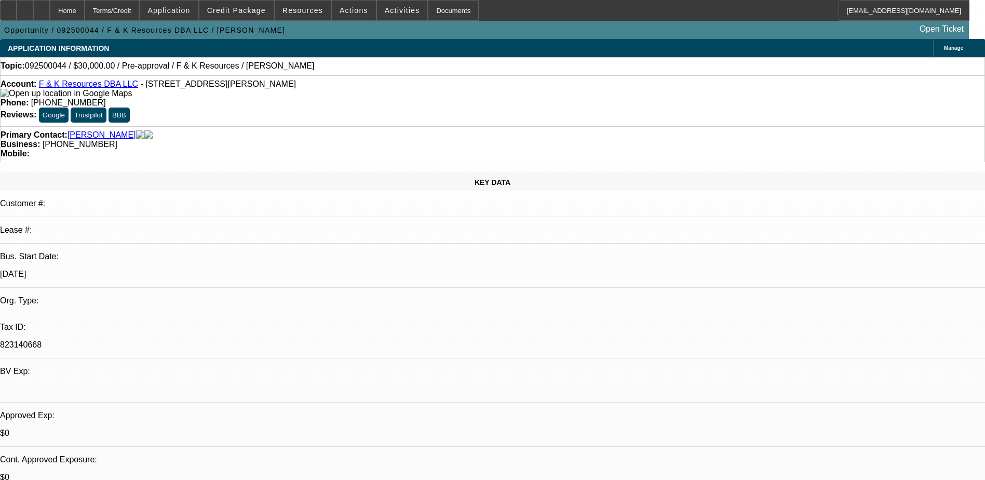
select select "0"
select select "2"
select select "0.1"
select select "4"
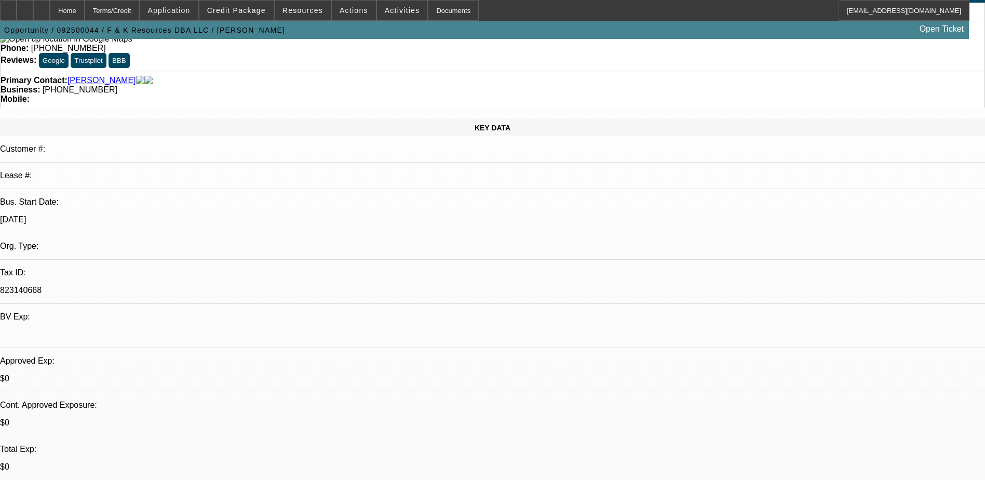
scroll to position [52, 0]
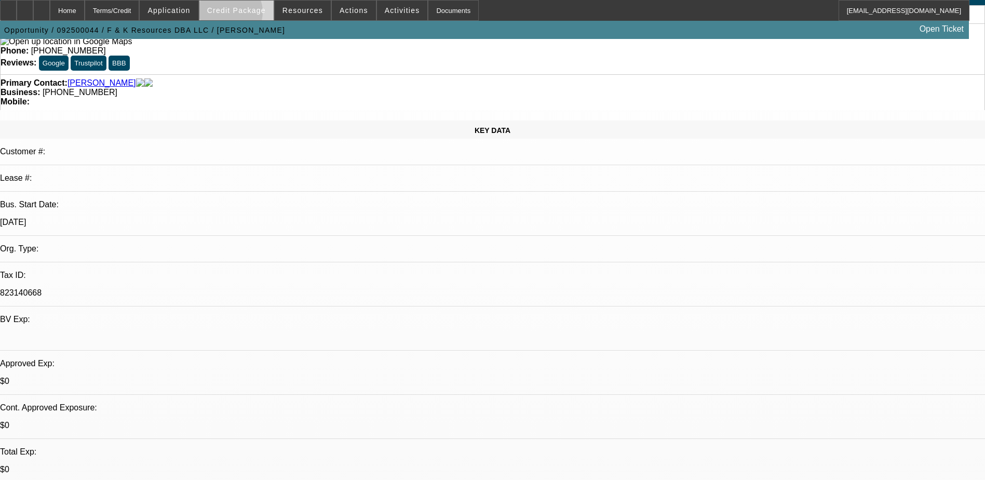
click at [244, 15] on span at bounding box center [236, 10] width 74 height 25
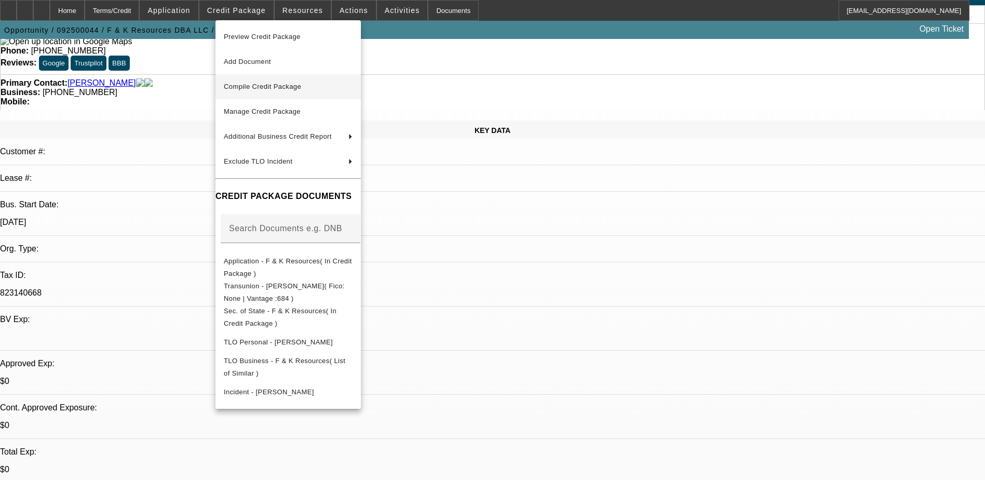
click at [274, 87] on span "Compile Credit Package" at bounding box center [262, 87] width 77 height 8
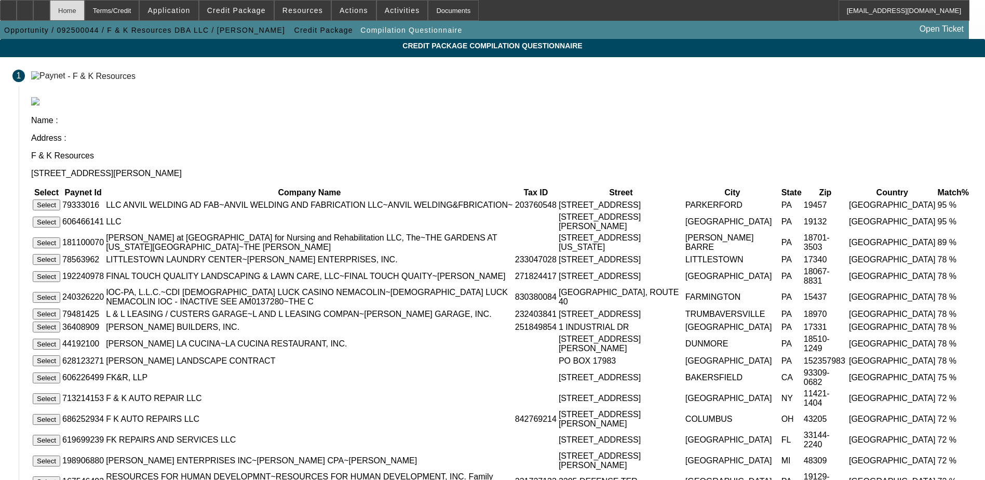
click at [85, 12] on div "Home" at bounding box center [67, 10] width 35 height 21
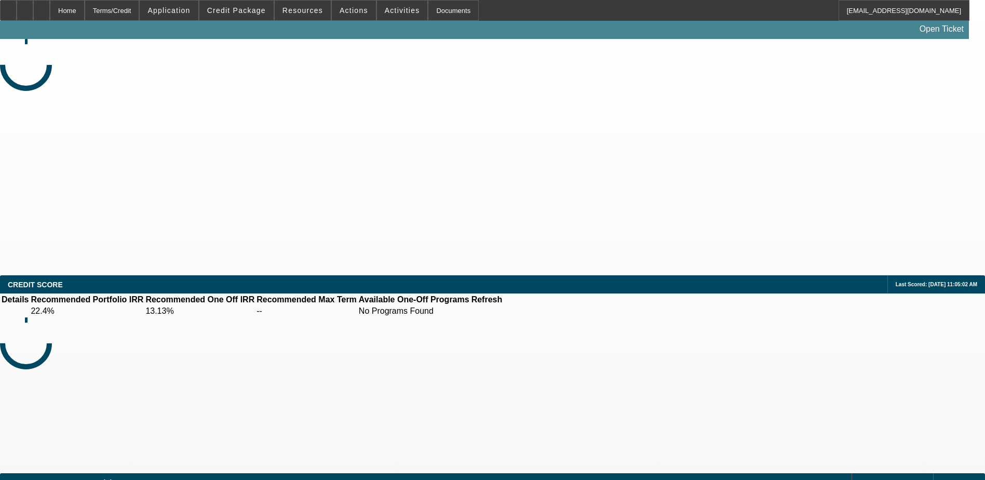
select select "0"
select select "2"
select select "0.1"
select select "4"
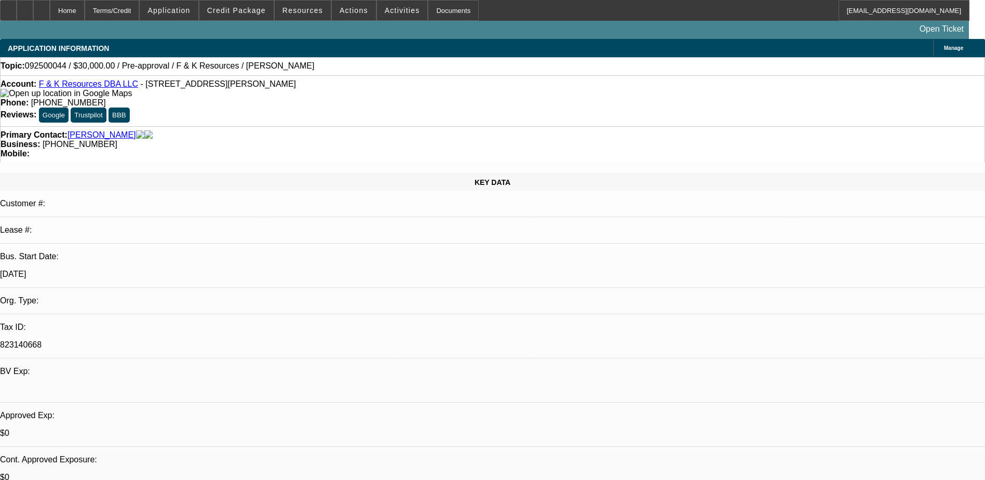
radio input "true"
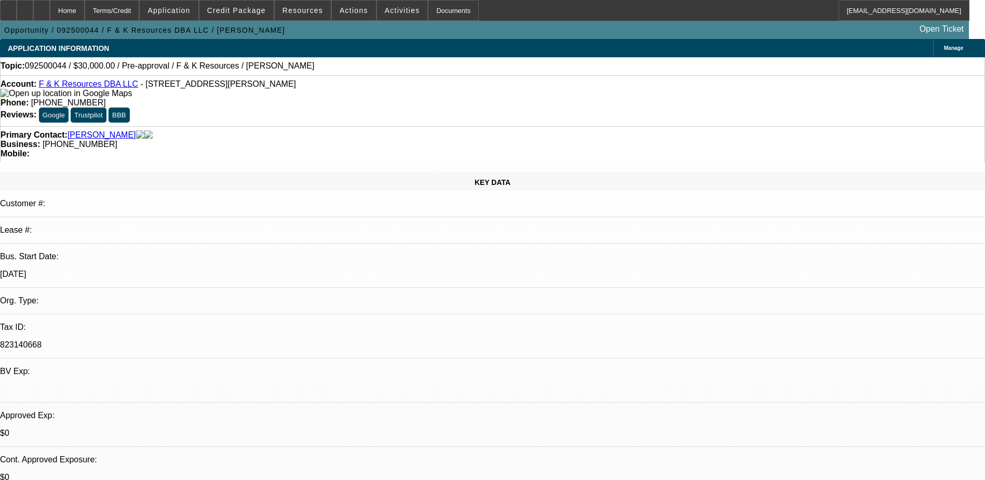
scroll to position [22, 0]
type textarea "Lanny is owner of Dillsburg Towing and F & K Resources. He is looking at gettin…"
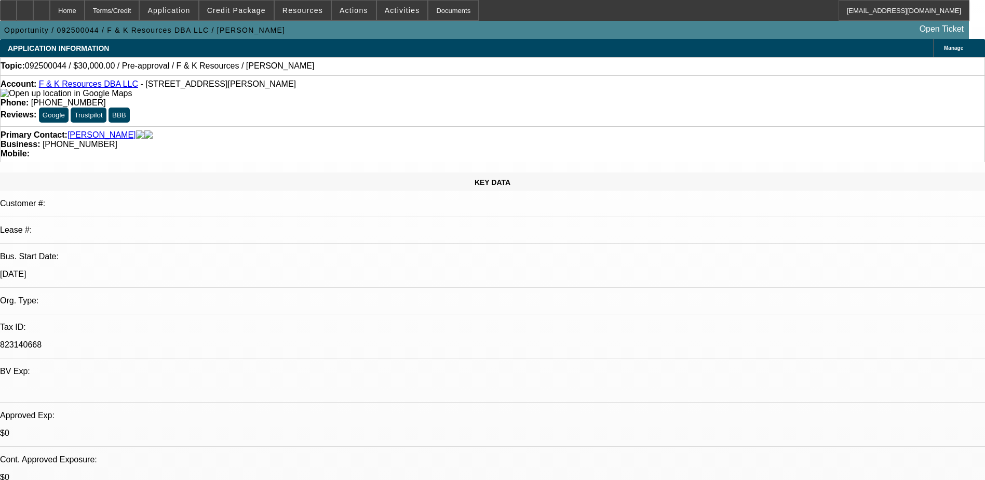
radio input "true"
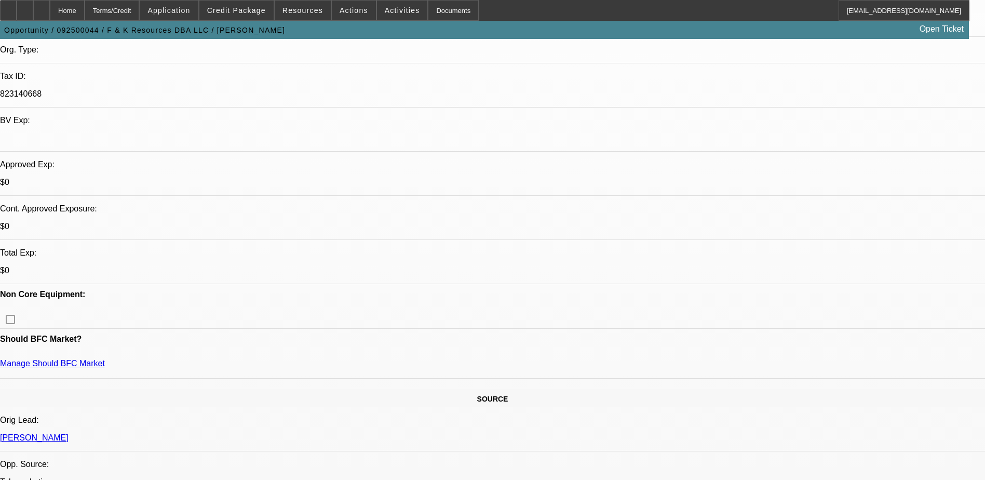
scroll to position [260, 0]
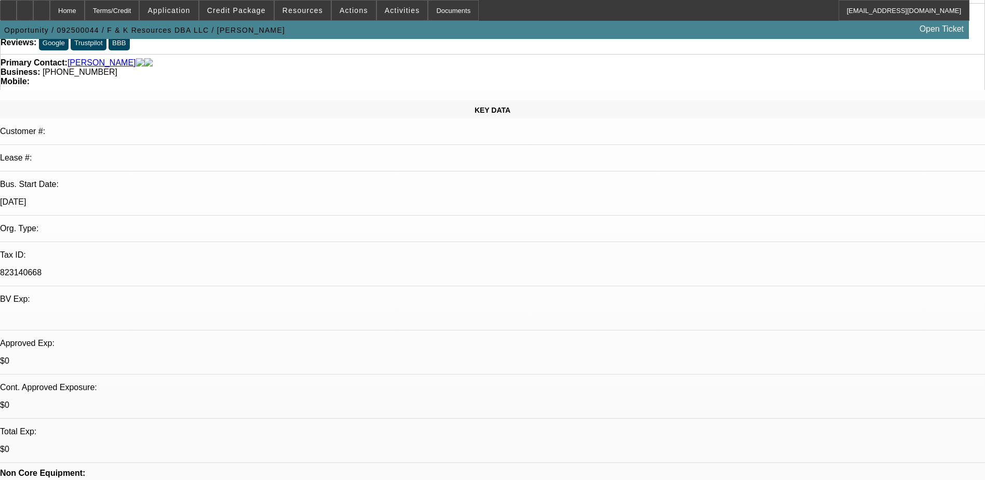
scroll to position [0, 0]
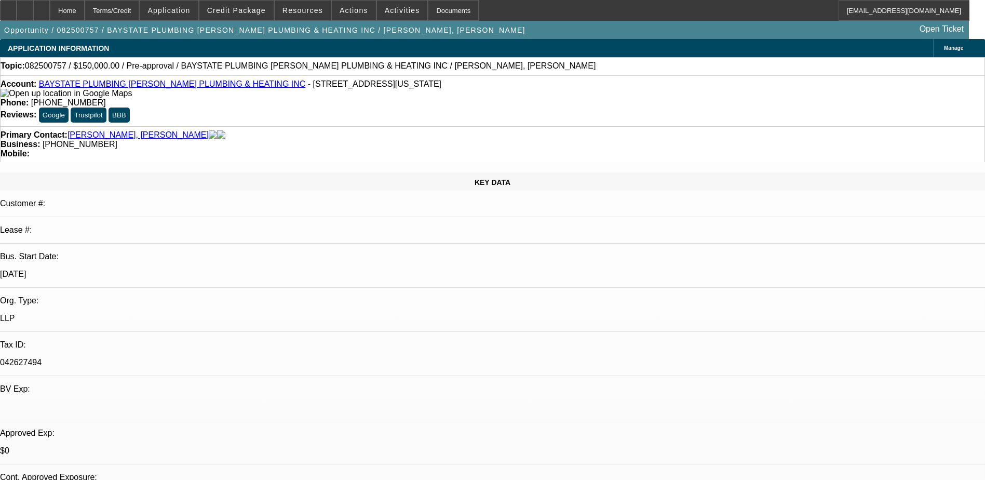
select select "0"
select select "2"
select select "0.1"
select select "4"
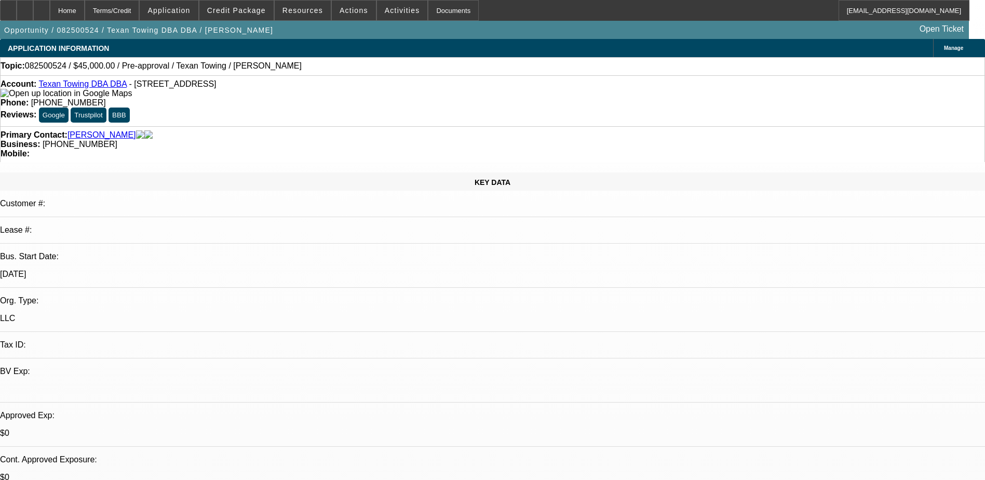
select select "0"
select select "2"
select select "0.1"
select select "4"
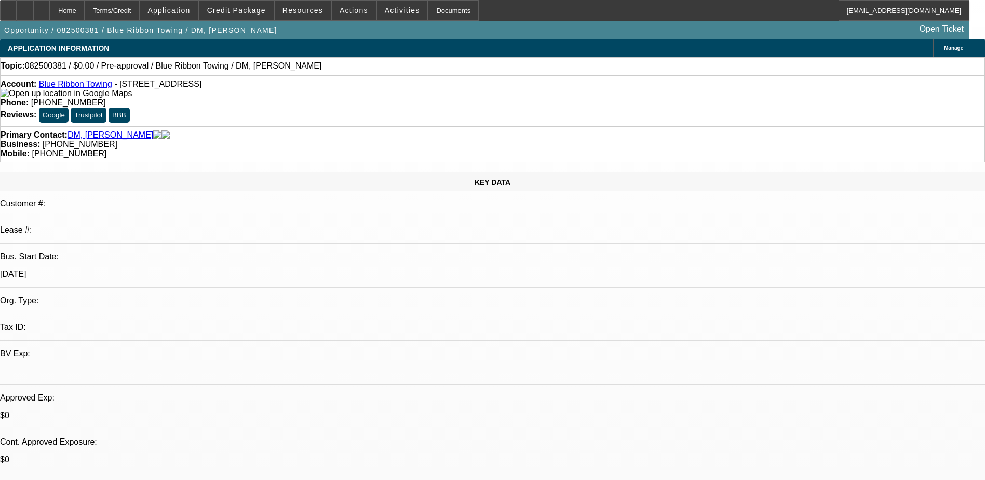
select select "0"
select select "2"
select select "0.1"
select select "1"
select select "2"
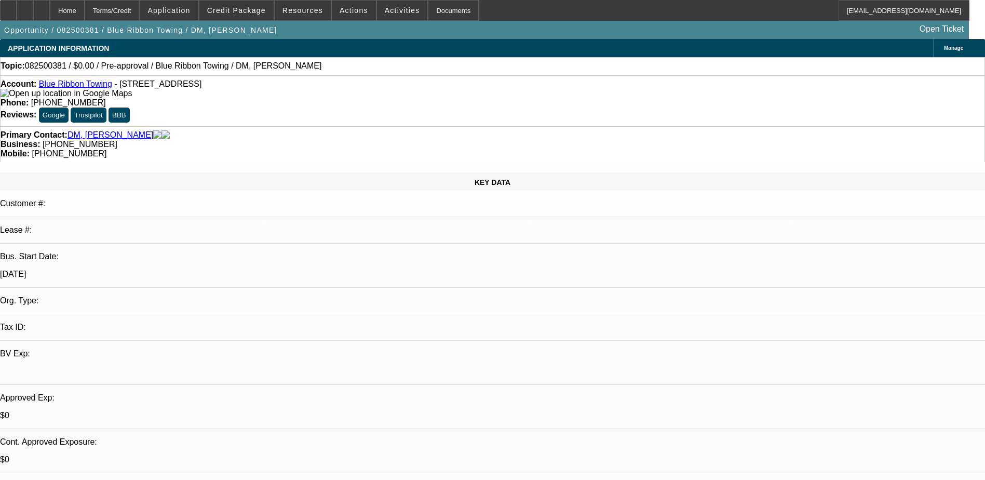
select select "4"
radio input "true"
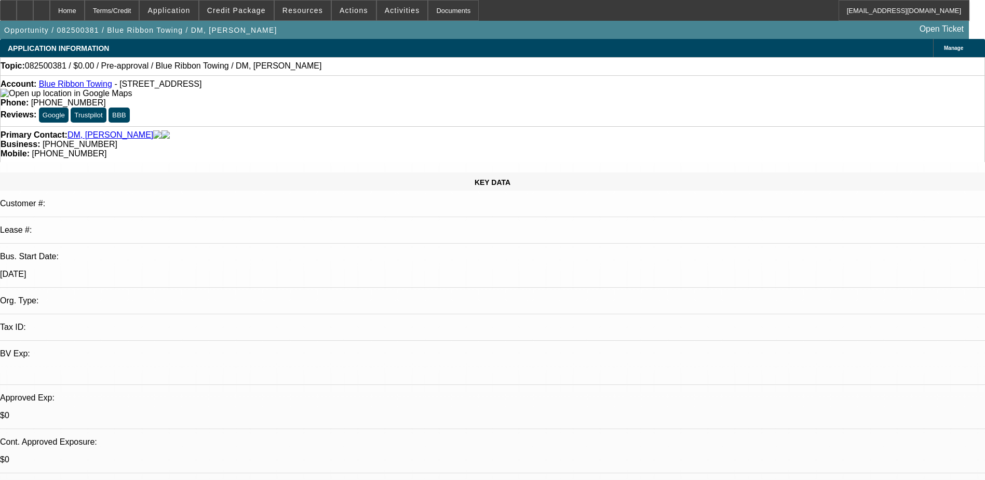
drag, startPoint x: 819, startPoint y: 201, endPoint x: 762, endPoint y: 202, distance: 57.1
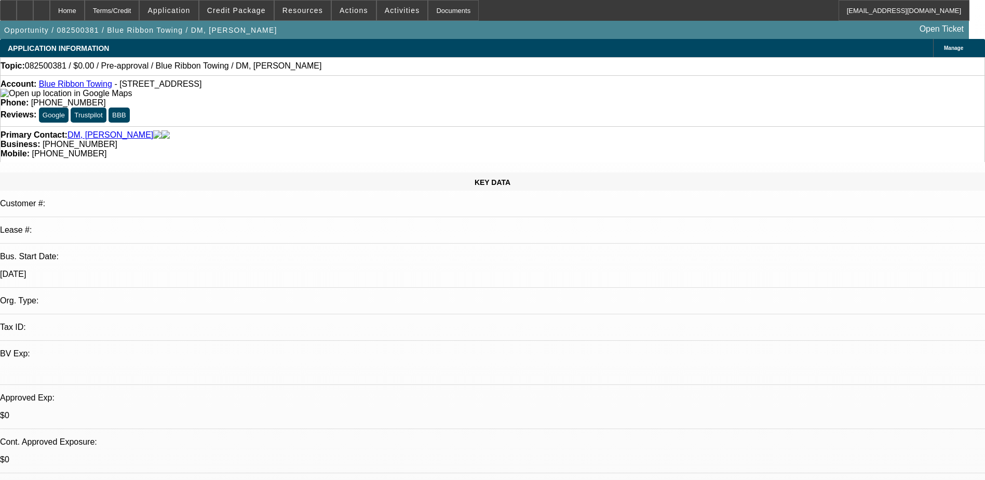
type textarea "She would be doing a sales-leaseback to Pay operating expenses - and consolidat…"
radio input "true"
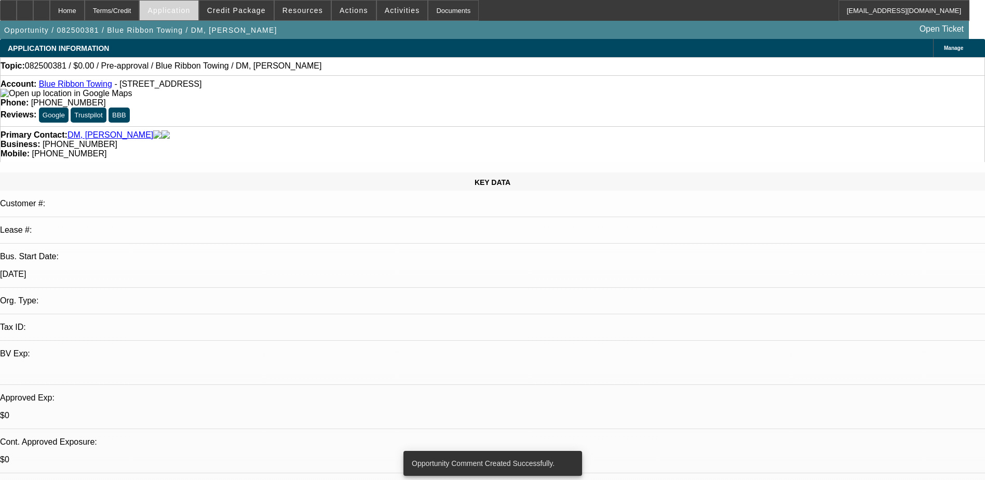
click at [190, 9] on span "Application" at bounding box center [168, 10] width 43 height 8
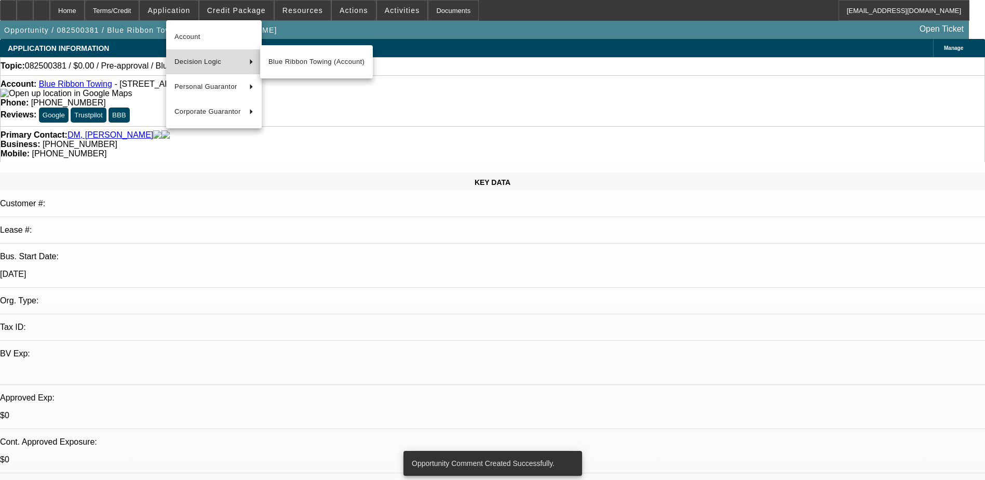
click at [209, 57] on span "Decision Logic" at bounding box center [207, 62] width 66 height 12
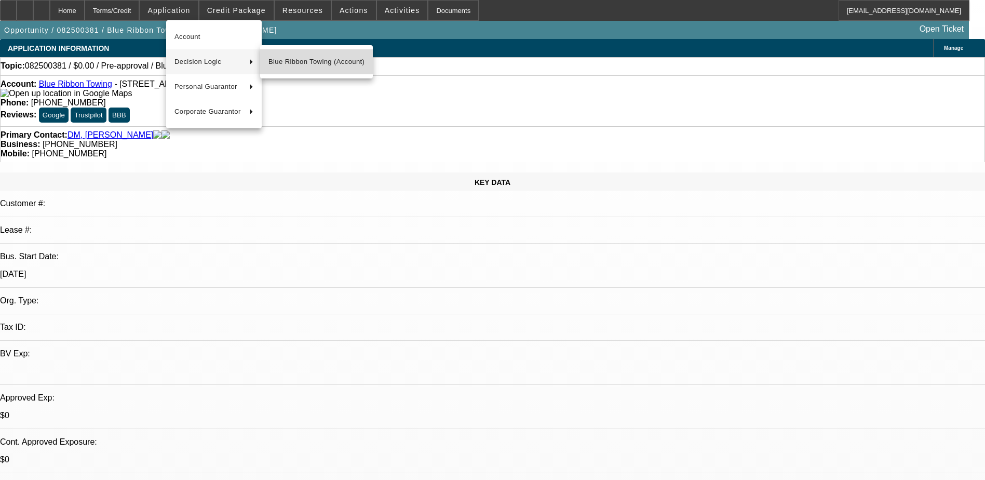
click at [280, 60] on span "Blue Ribbon Towing (Account)" at bounding box center [316, 62] width 96 height 12
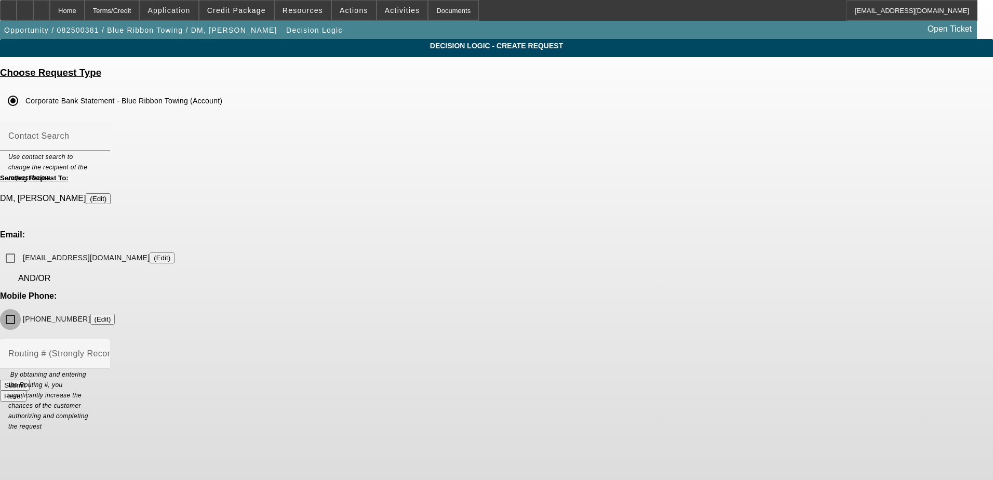
click at [21, 309] on input "(970) 663-5503 (Edit)" at bounding box center [10, 319] width 21 height 21
checkbox input "true"
click at [21, 248] on input "triadblueribbon@yahoo.com (Edit)" at bounding box center [10, 258] width 21 height 21
checkbox input "true"
click at [21, 309] on input "(970) 663-5503 (Edit)" at bounding box center [10, 319] width 21 height 21
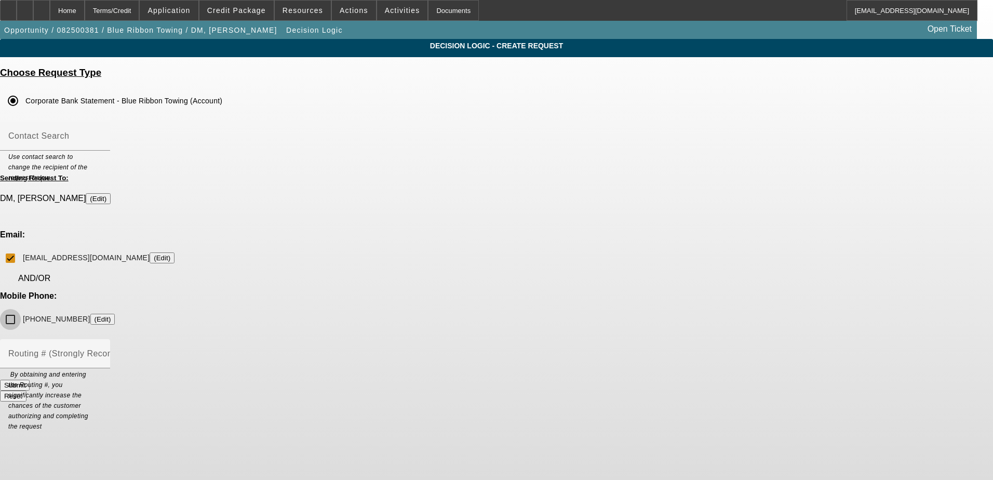
checkbox input "false"
click at [30, 380] on button "Submit" at bounding box center [15, 385] width 30 height 11
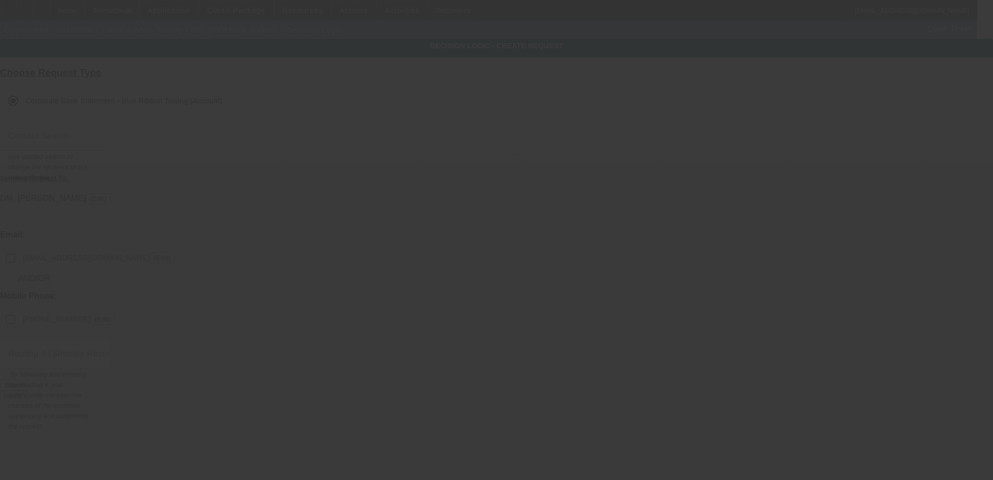
checkbox input "false"
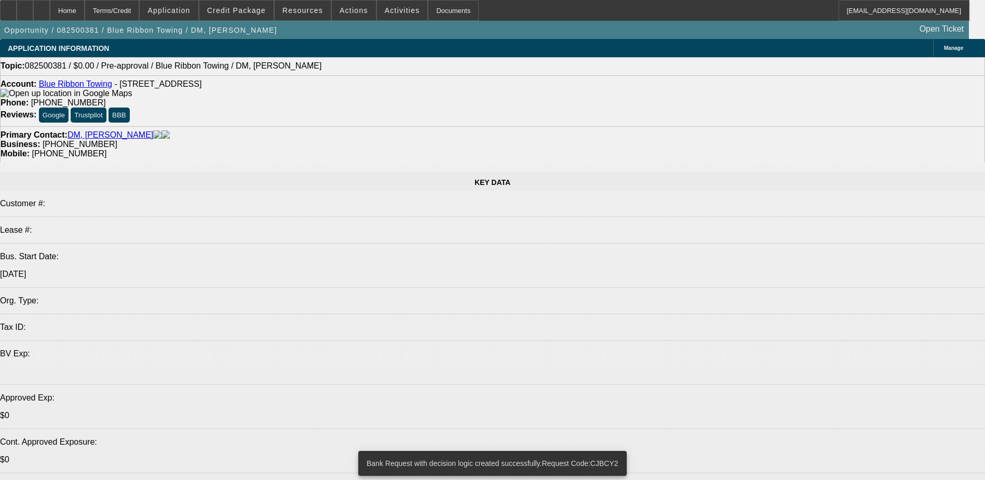
select select "0"
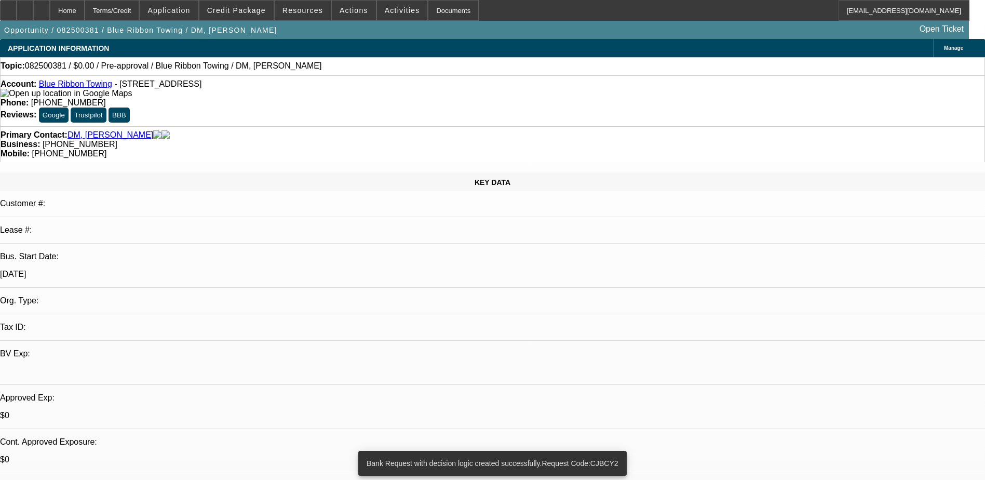
select select "2"
select select "0.1"
select select "4"
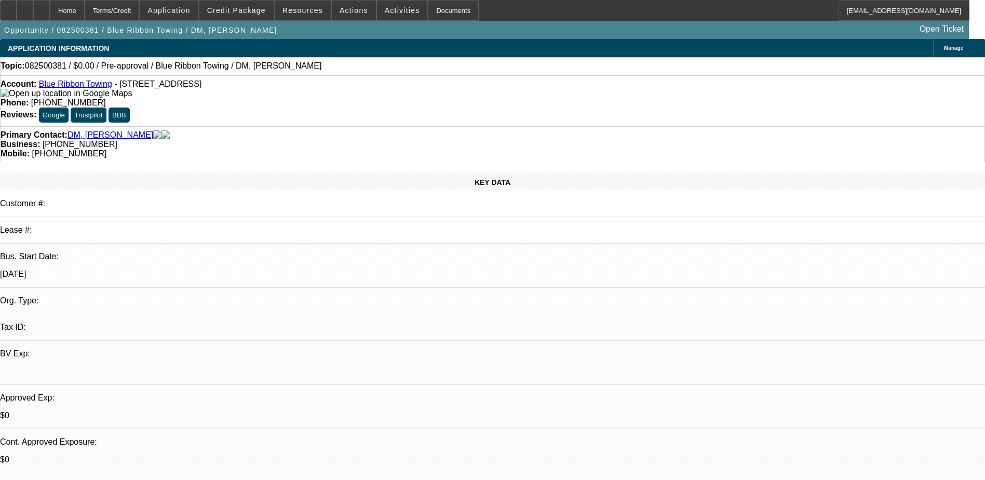
click at [95, 130] on link "DM, [PERSON_NAME]" at bounding box center [111, 134] width 86 height 9
click at [50, 6] on div at bounding box center [41, 10] width 17 height 21
select select "0"
select select "2"
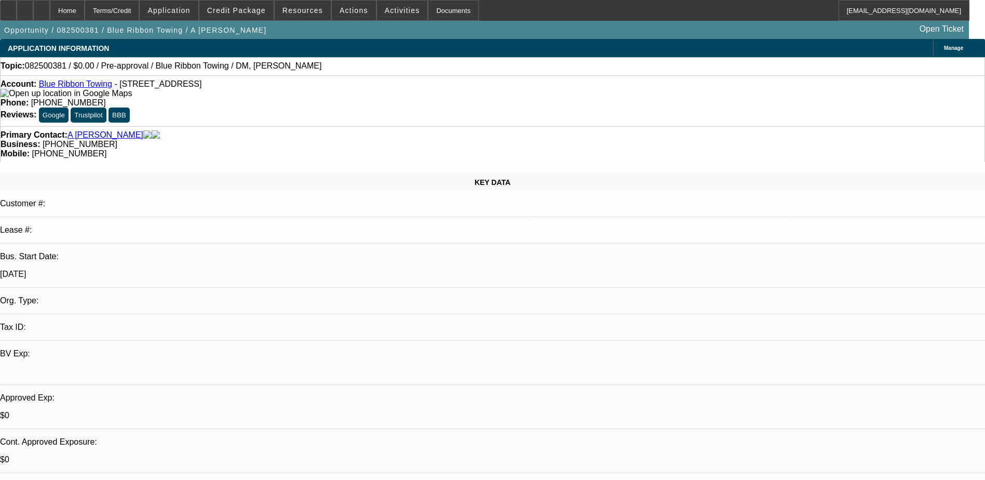
select select "0.1"
select select "4"
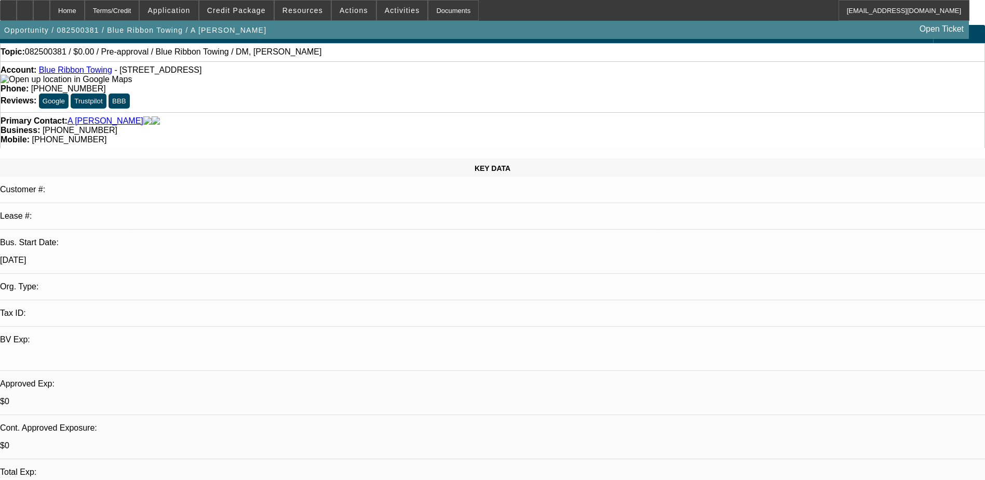
scroll to position [312, 0]
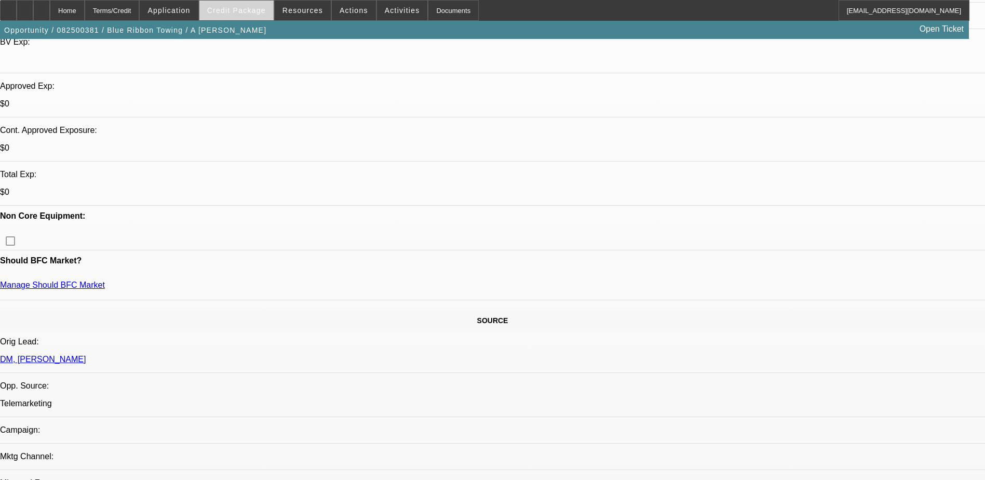
click at [247, 12] on span "Credit Package" at bounding box center [236, 10] width 59 height 8
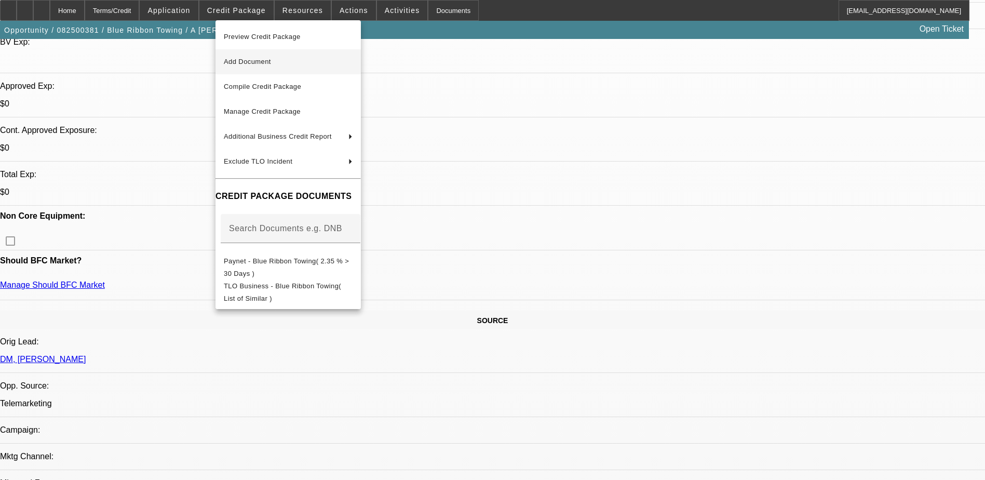
click at [266, 64] on span "Add Document" at bounding box center [247, 62] width 47 height 8
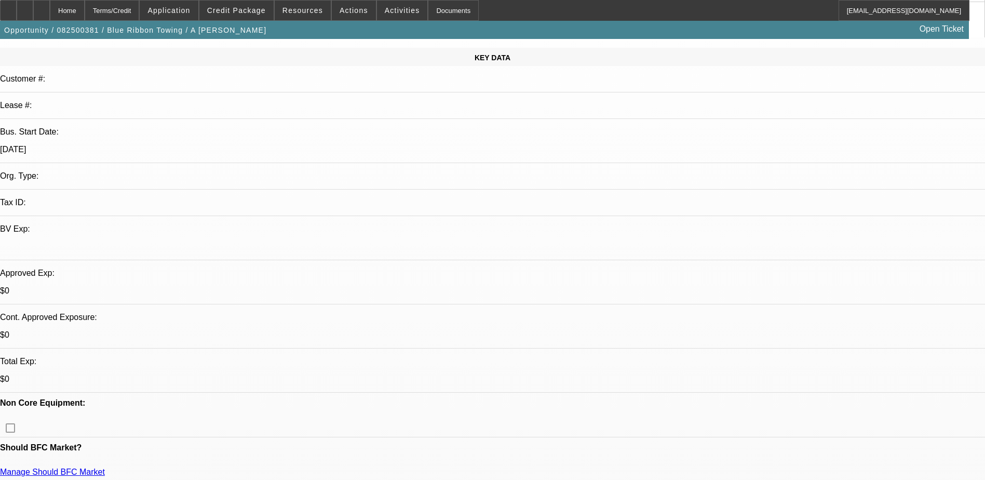
scroll to position [0, 0]
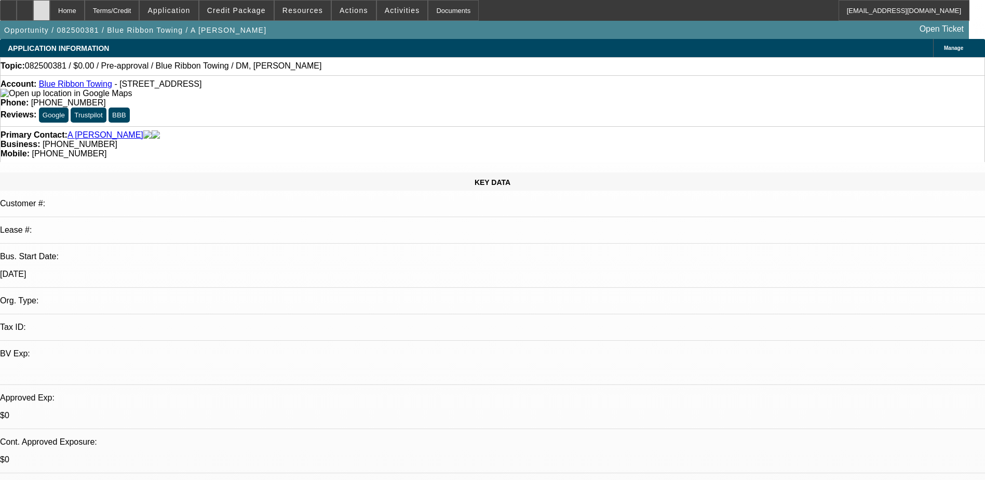
click at [42, 7] on icon at bounding box center [42, 7] width 0 height 0
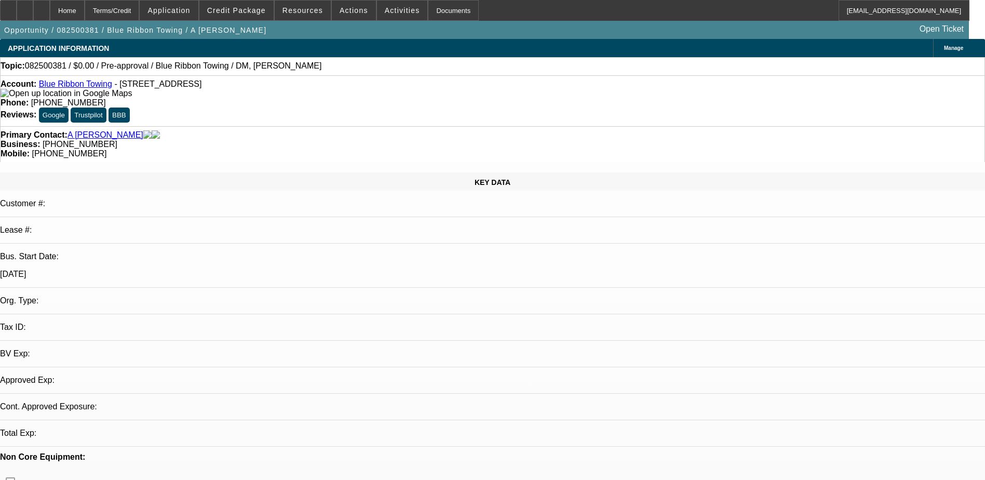
select select "0"
select select "2"
select select "0.1"
select select "1"
select select "2"
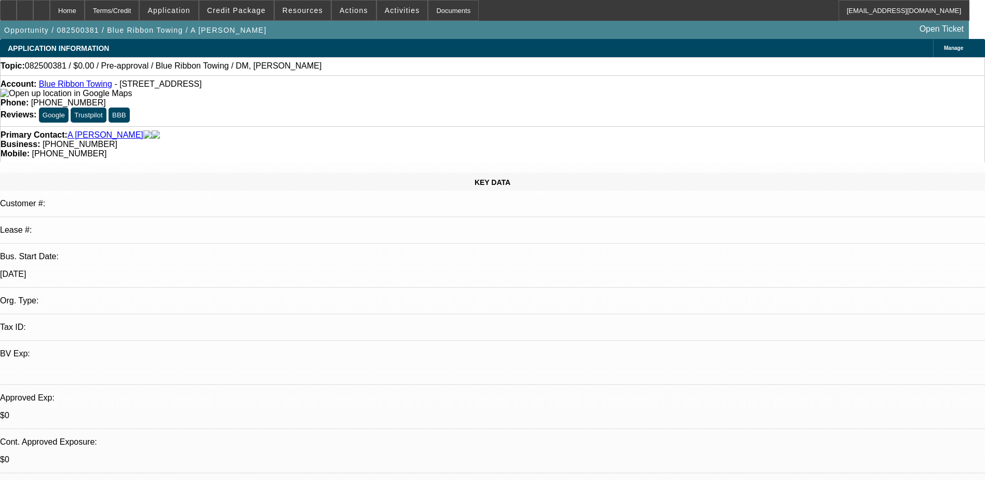
select select "4"
click at [239, 15] on span at bounding box center [236, 10] width 74 height 25
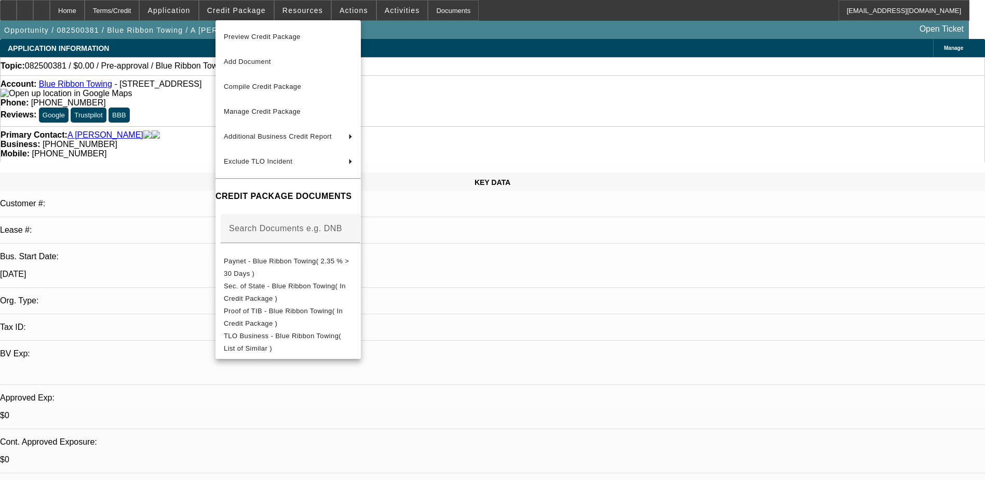
click at [193, 7] on div at bounding box center [492, 240] width 985 height 480
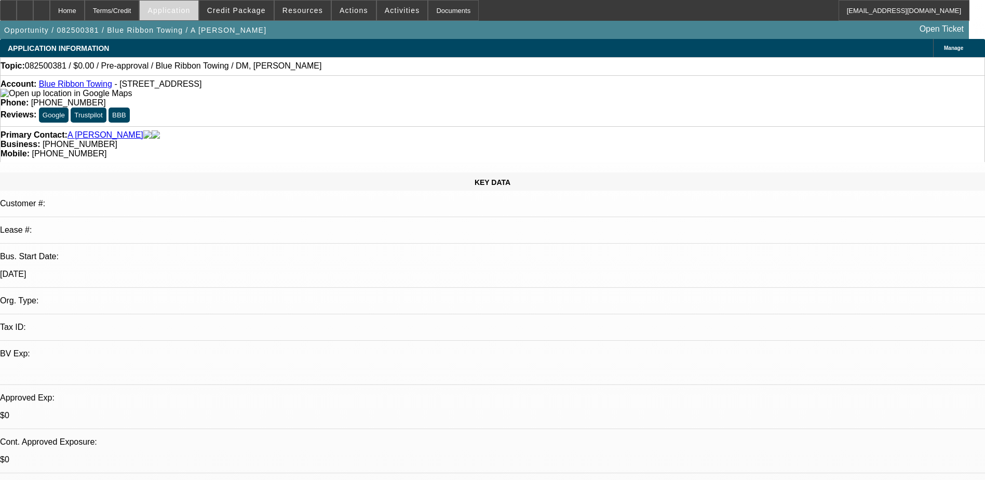
click at [190, 7] on span "Application" at bounding box center [168, 10] width 43 height 8
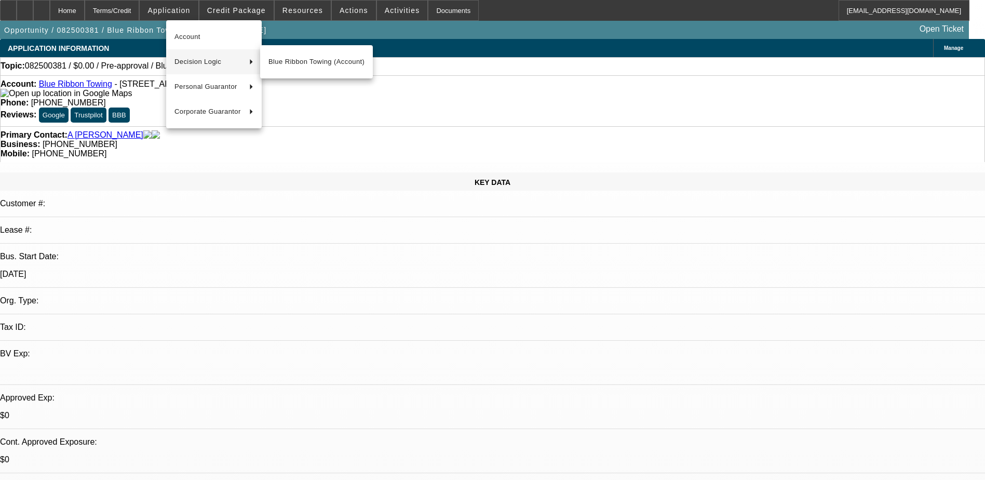
click at [221, 63] on span "Decision Logic" at bounding box center [207, 62] width 66 height 12
click at [297, 62] on span "Blue Ribbon Towing (Account)" at bounding box center [316, 62] width 96 height 12
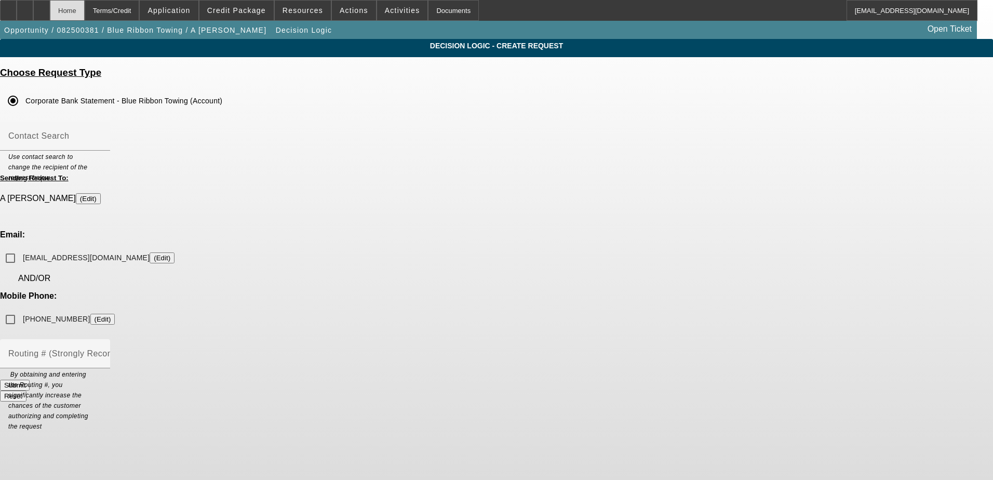
click at [85, 6] on div "Home" at bounding box center [67, 10] width 35 height 21
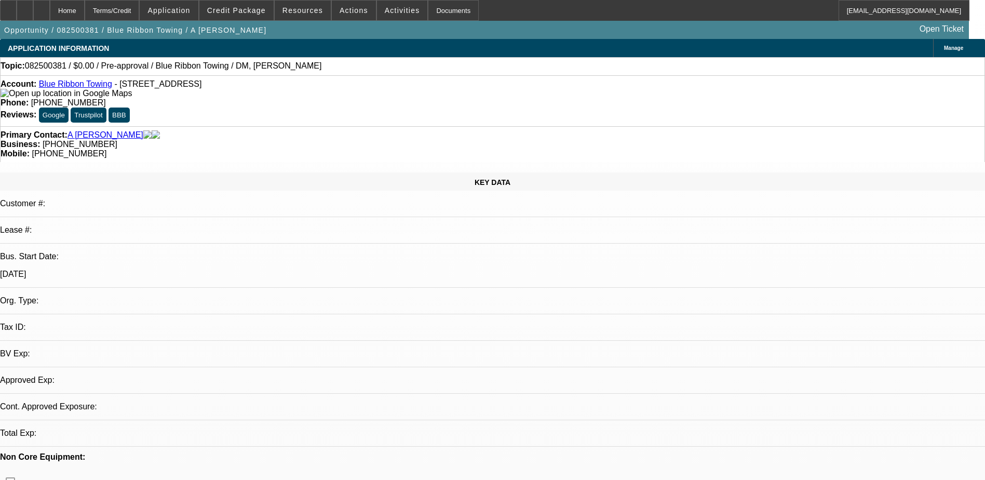
select select "0"
select select "2"
select select "0.1"
select select "4"
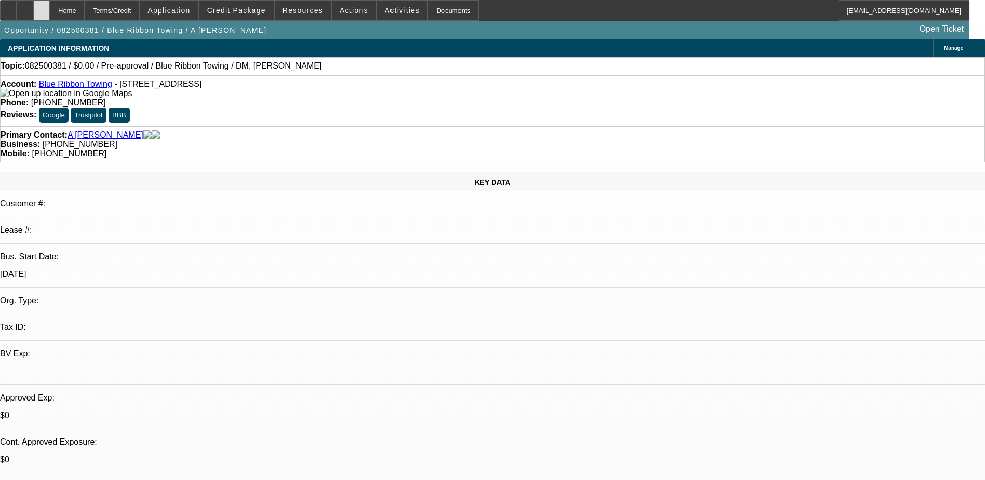
click at [50, 4] on div at bounding box center [41, 10] width 17 height 21
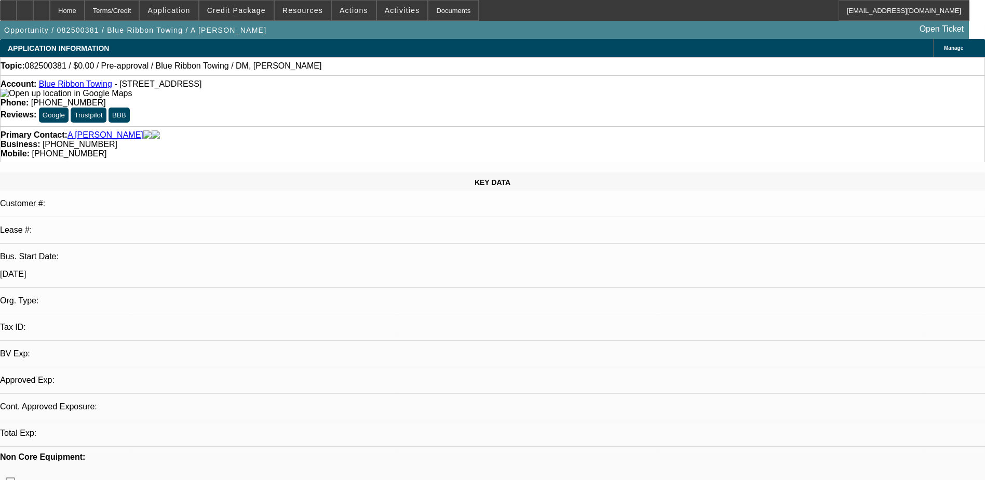
select select "0"
select select "2"
select select "0.1"
select select "4"
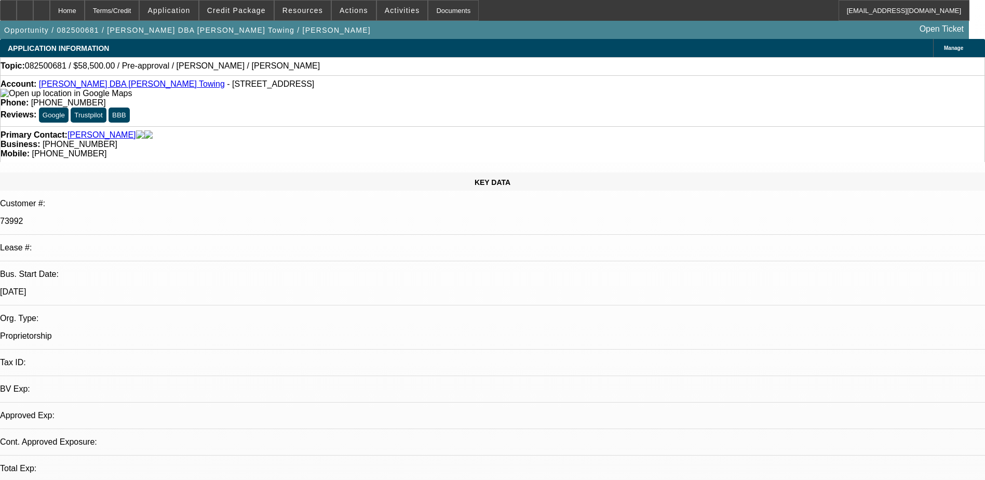
select select "0.1"
select select "2"
select select "0.1"
select select "1"
select select "2"
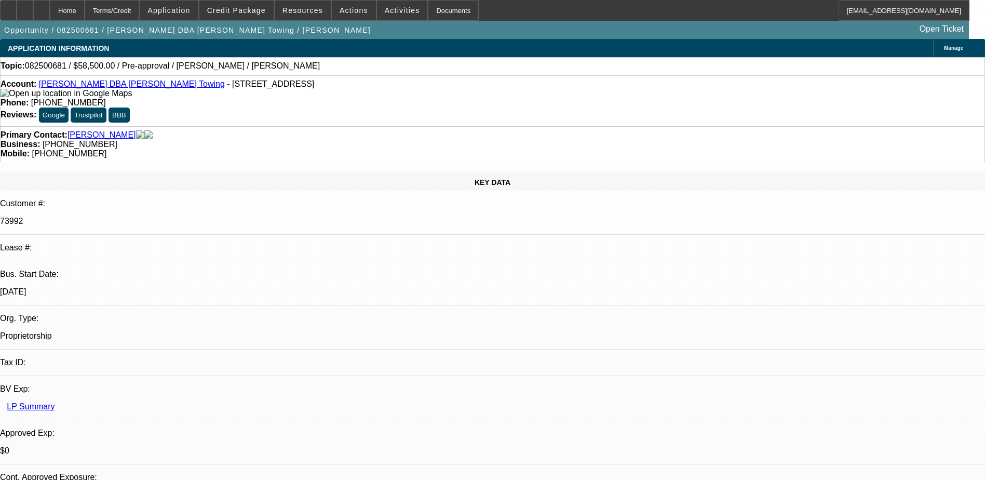
select select "4"
drag, startPoint x: 668, startPoint y: 335, endPoint x: 957, endPoint y: 365, distance: 290.3
copy div "He said the holiday weekend was busy, but he did look at the F550 that his empl…"
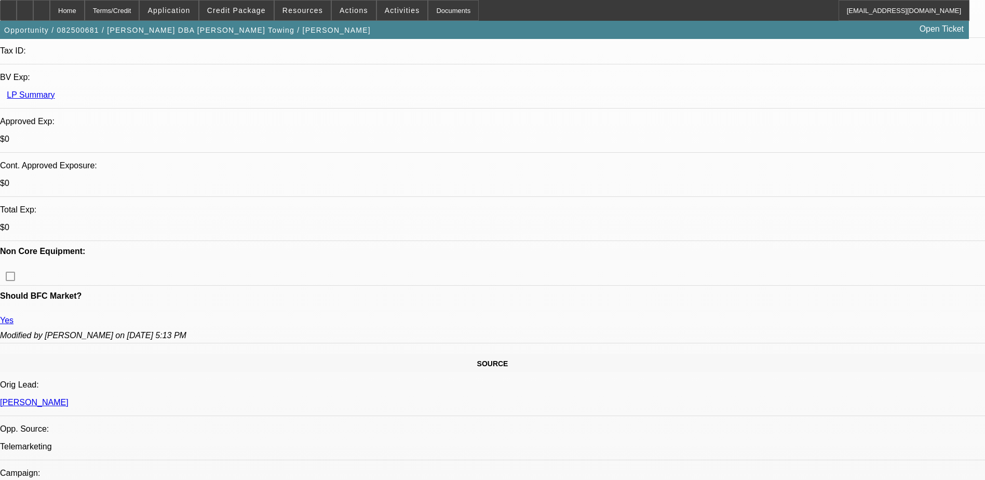
scroll to position [519, 0]
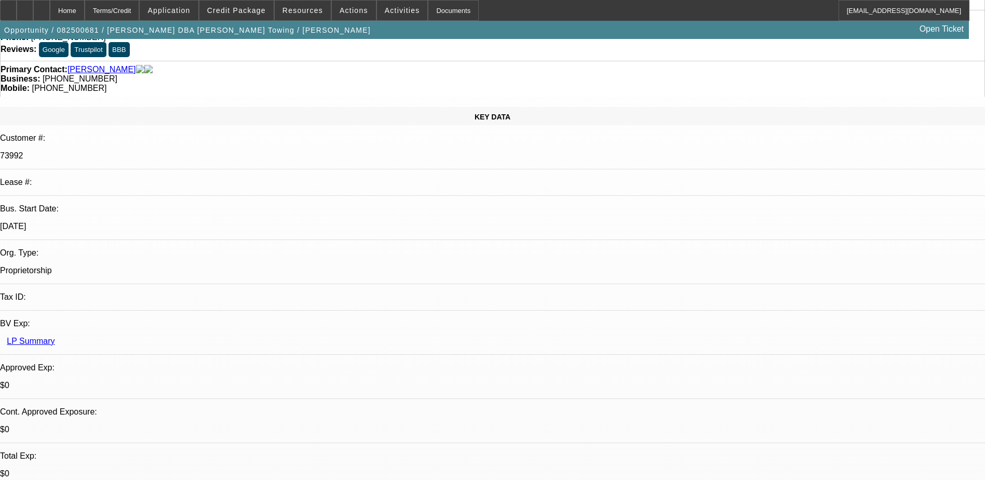
scroll to position [0, 0]
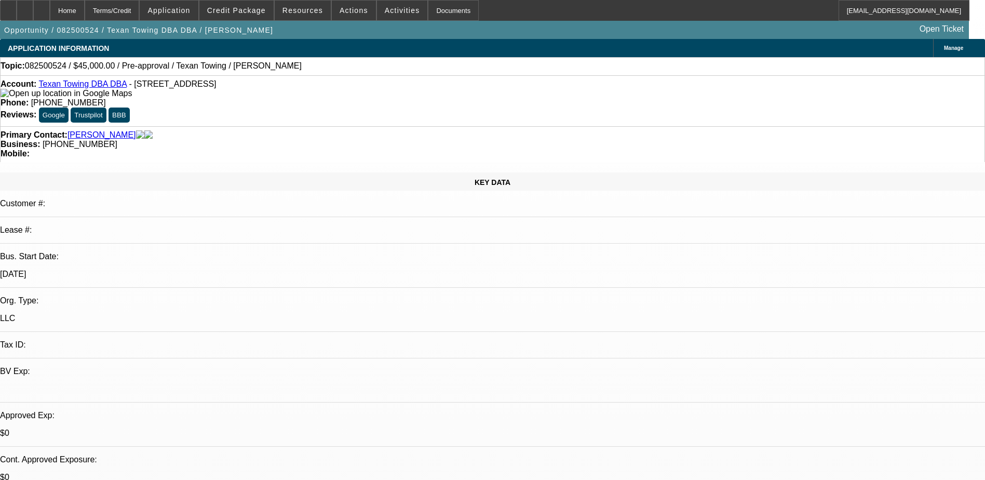
select select "0"
select select "2"
select select "0.1"
select select "4"
